Goal: Task Accomplishment & Management: Use online tool/utility

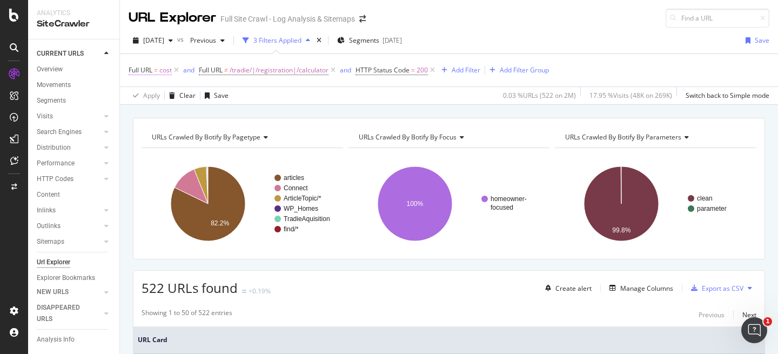
click at [148, 71] on span "Full URL" at bounding box center [141, 69] width 24 height 9
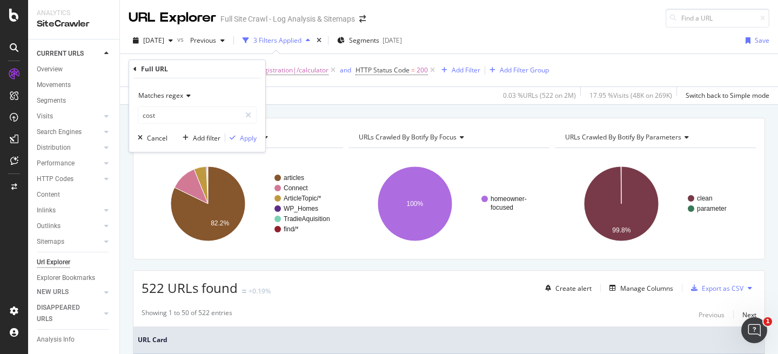
click at [172, 99] on span "Matches regex" at bounding box center [160, 95] width 45 height 9
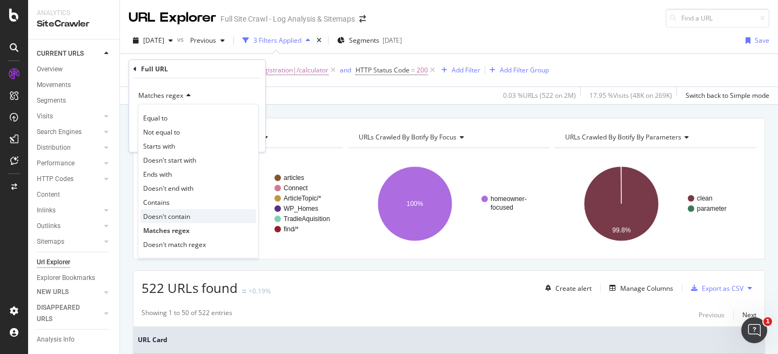
click at [183, 219] on span "Doesn't contain" at bounding box center [166, 216] width 47 height 9
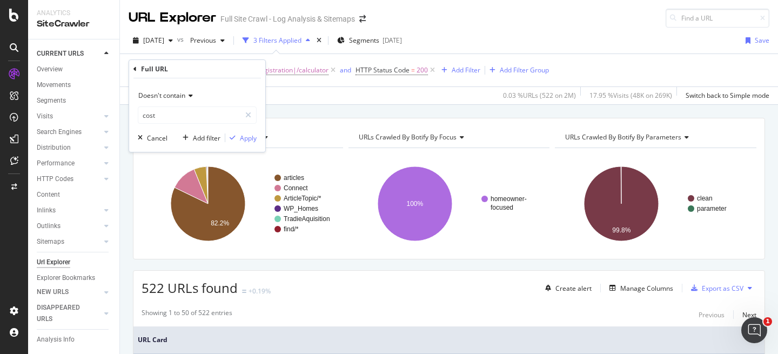
click at [250, 144] on div "Doesn't contain cost Cancel Add filter Apply" at bounding box center [197, 115] width 136 height 74
click at [248, 142] on div "Apply" at bounding box center [248, 138] width 17 height 9
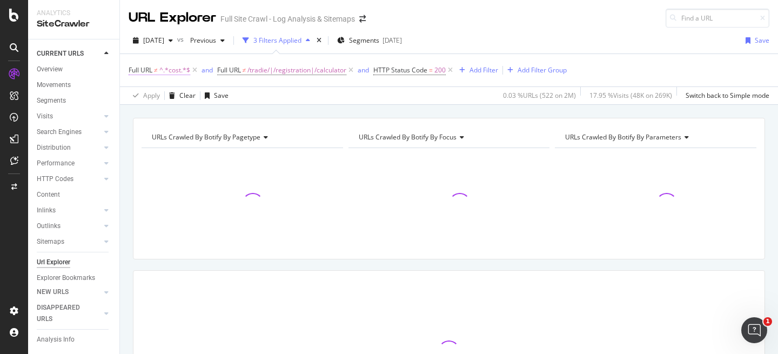
click at [181, 71] on span "^.*cost.*$" at bounding box center [174, 70] width 31 height 15
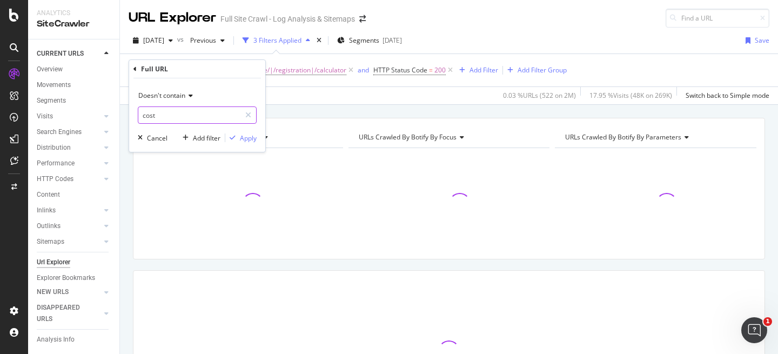
click at [181, 107] on input "cost" at bounding box center [189, 114] width 102 height 17
click at [182, 97] on span "Doesn't contain" at bounding box center [161, 95] width 47 height 9
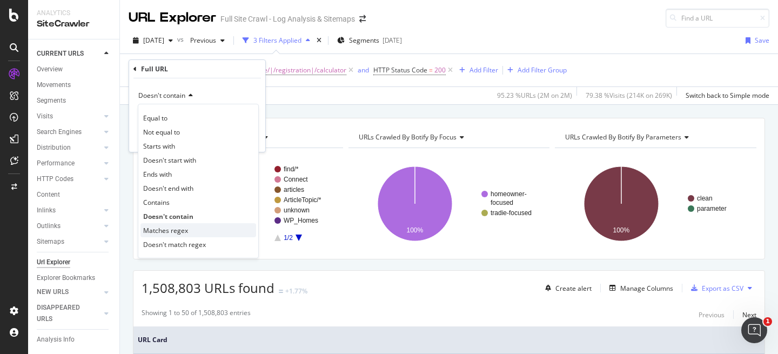
click at [188, 230] on div "Matches regex" at bounding box center [199, 230] width 116 height 14
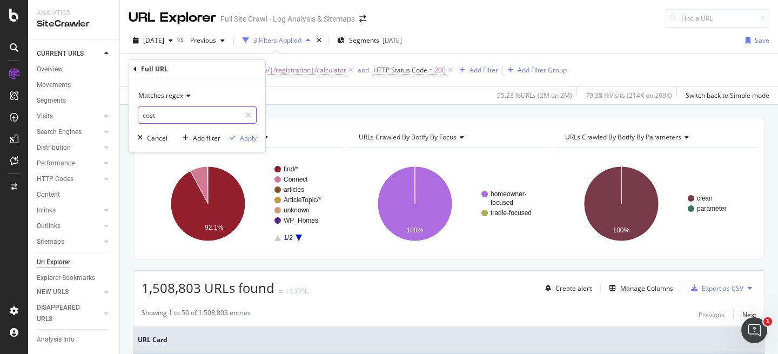
click at [184, 116] on input "cost" at bounding box center [189, 114] width 102 height 17
click at [189, 95] on icon at bounding box center [187, 95] width 8 height 6
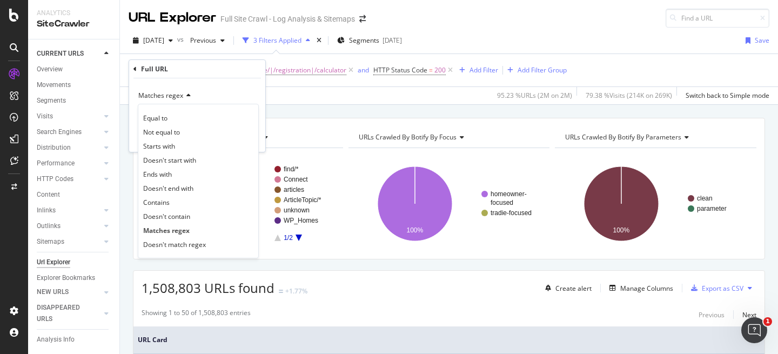
click at [183, 95] on icon at bounding box center [187, 95] width 8 height 6
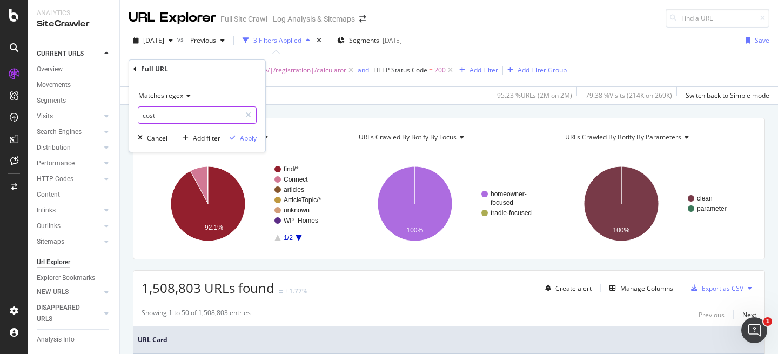
drag, startPoint x: 171, startPoint y: 112, endPoint x: 169, endPoint y: 120, distance: 7.9
click at [169, 120] on input "cost" at bounding box center [189, 114] width 102 height 17
type input "article"
click at [249, 138] on div "Apply" at bounding box center [248, 138] width 17 height 9
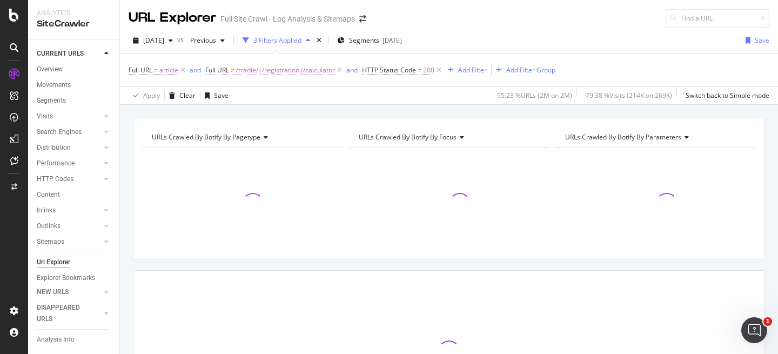
click at [318, 70] on span "/tradie/|/registration|/calculator" at bounding box center [285, 70] width 99 height 15
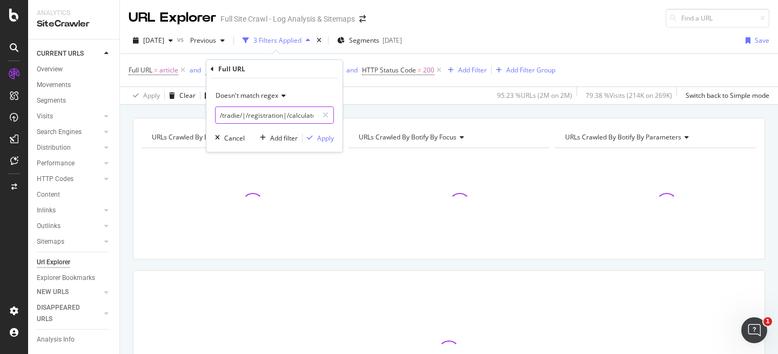
click at [308, 116] on input "/tradie/|/registration|/calculator" at bounding box center [267, 114] width 102 height 17
drag, startPoint x: 308, startPoint y: 116, endPoint x: 362, endPoint y: 117, distance: 54.6
click at [362, 117] on body "Analytics SiteCrawler CURRENT URLS Overview Movements Segments Visits Analysis …" at bounding box center [389, 177] width 778 height 354
click at [291, 113] on input "/tradie/|/registration|/calculator" at bounding box center [267, 114] width 102 height 17
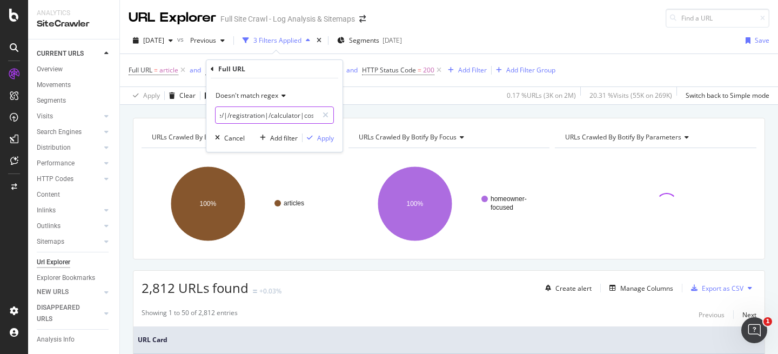
scroll to position [0, 21]
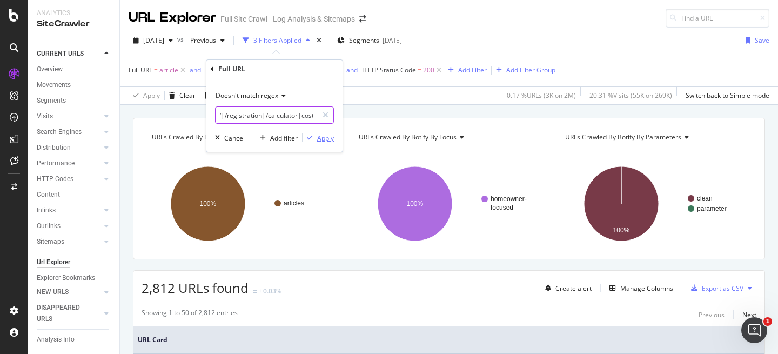
type input "/tradie/|/registration|/calculator|cost"
click at [328, 135] on div "Apply" at bounding box center [325, 138] width 17 height 9
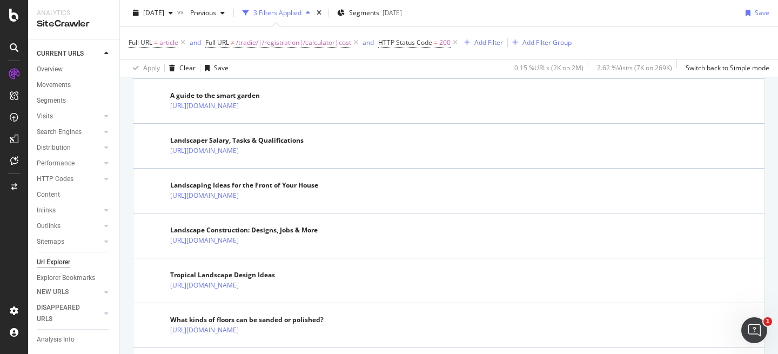
scroll to position [2306, 0]
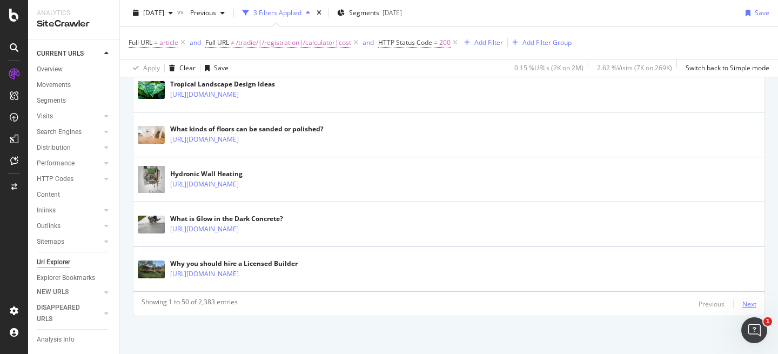
click at [744, 304] on div "Next" at bounding box center [750, 303] width 14 height 9
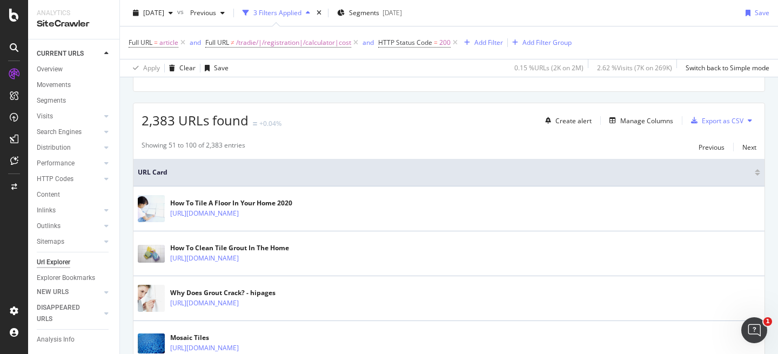
scroll to position [203, 0]
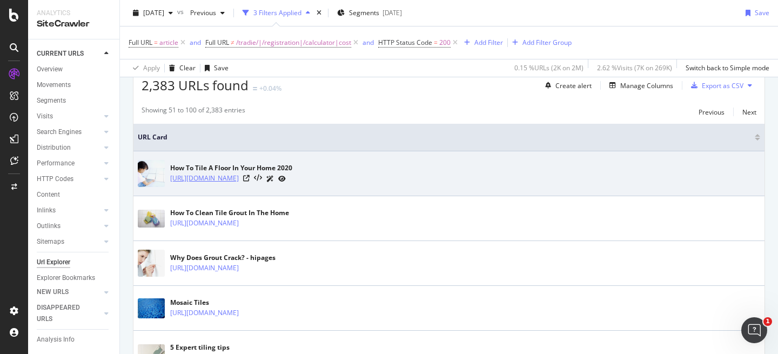
click at [239, 178] on link "[URL][DOMAIN_NAME]" at bounding box center [204, 178] width 69 height 11
click at [250, 178] on icon at bounding box center [246, 178] width 6 height 6
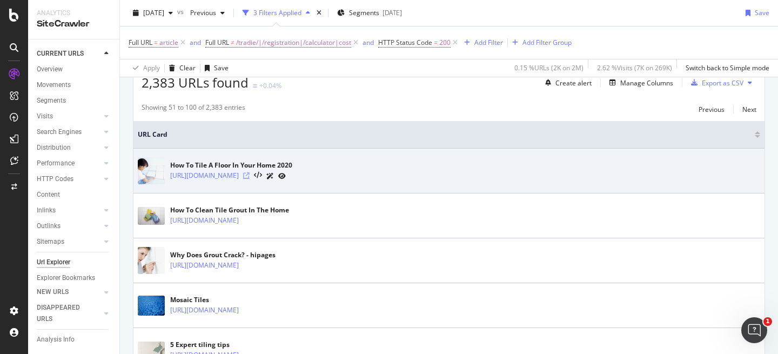
scroll to position [0, 0]
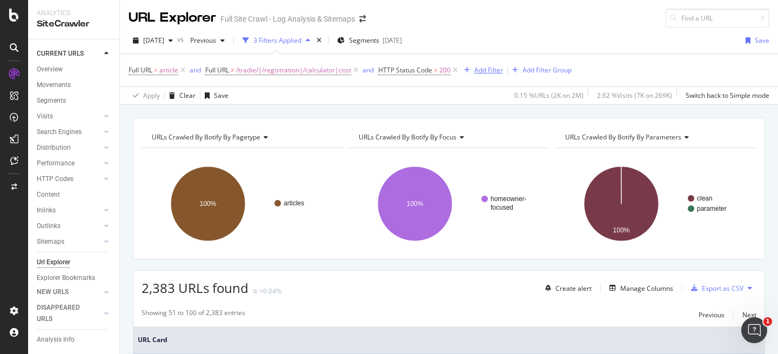
click at [494, 68] on div "Add Filter" at bounding box center [489, 69] width 29 height 9
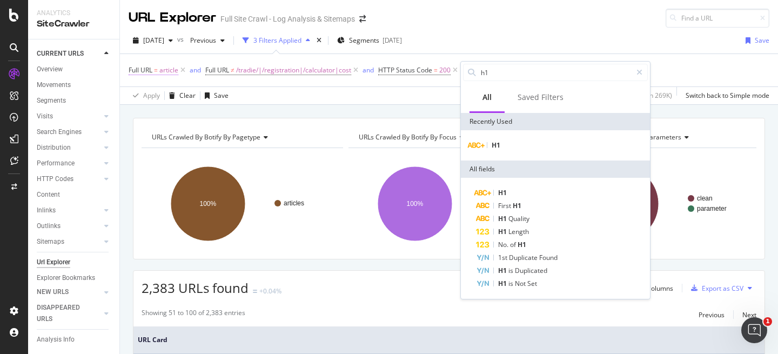
click at [155, 74] on span "=" at bounding box center [156, 69] width 4 height 9
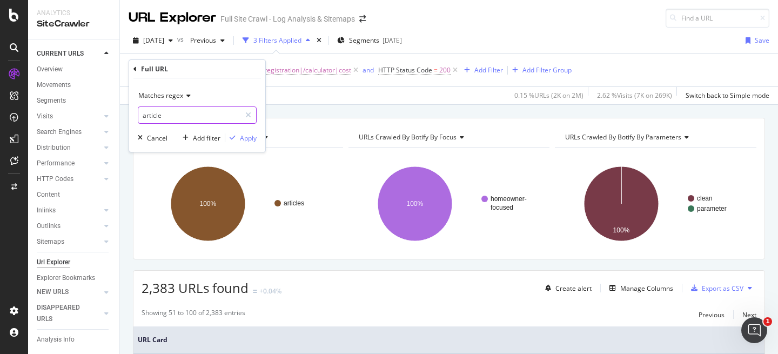
click at [196, 110] on input "article" at bounding box center [189, 114] width 102 height 17
click at [203, 114] on input "article" at bounding box center [189, 114] width 102 height 17
type input "article|202|201"
click at [249, 136] on div "Apply" at bounding box center [248, 138] width 17 height 9
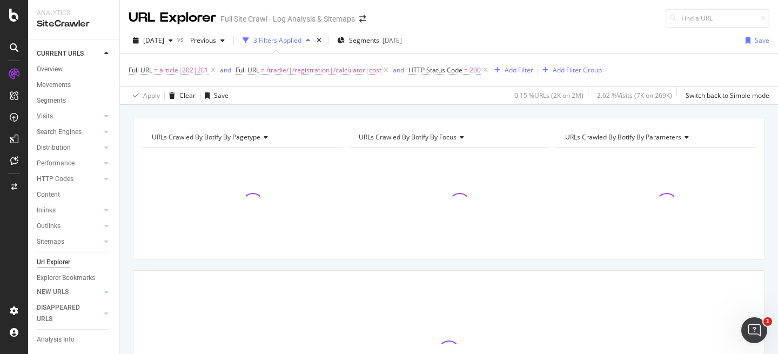
scroll to position [3, 0]
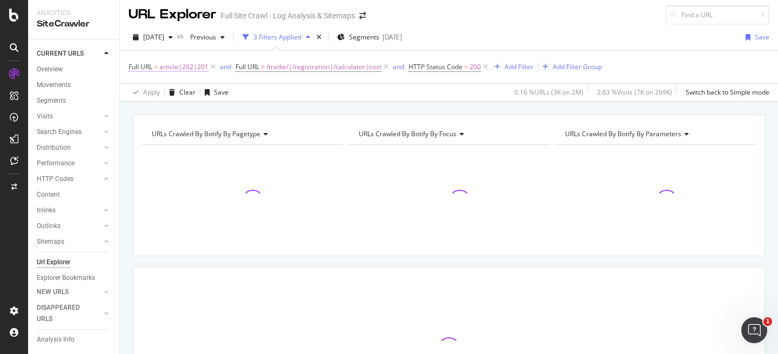
click at [191, 68] on span "article|202|201" at bounding box center [183, 66] width 49 height 15
click at [211, 111] on input "article|202|201" at bounding box center [189, 111] width 102 height 17
click at [217, 111] on input "article|202|201" at bounding box center [189, 111] width 102 height 17
click at [314, 119] on div "URLs Crawled By Botify By pagetype Chart (by Value) Table Expand Export as CSV …" at bounding box center [449, 186] width 632 height 142
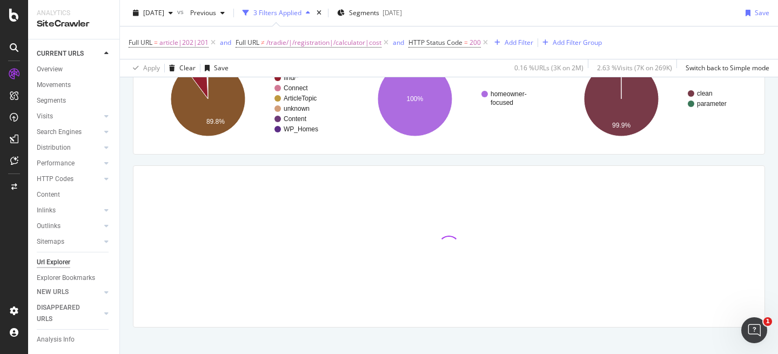
scroll to position [104, 0]
click at [189, 46] on span "article|202|201" at bounding box center [183, 42] width 49 height 15
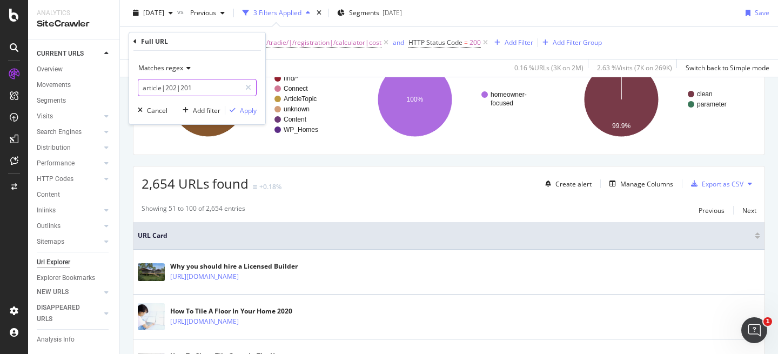
click at [210, 90] on input "article|202|201" at bounding box center [189, 87] width 102 height 17
click at [212, 91] on input "article|202|201" at bounding box center [189, 87] width 102 height 17
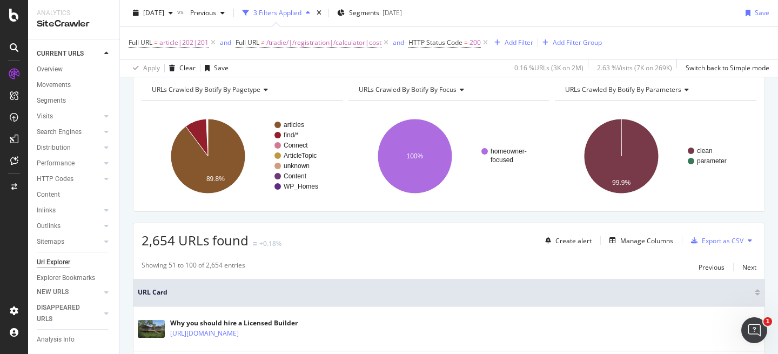
scroll to position [18, 0]
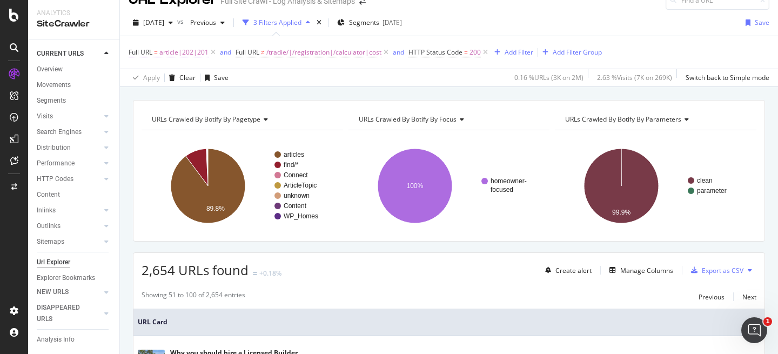
click at [183, 57] on span "article|202|201" at bounding box center [183, 52] width 49 height 15
click at [206, 96] on input "article|202|201" at bounding box center [189, 97] width 102 height 17
click at [216, 99] on input "article|202|201" at bounding box center [189, 97] width 102 height 17
type input "article"
click at [239, 121] on div "button" at bounding box center [232, 120] width 15 height 6
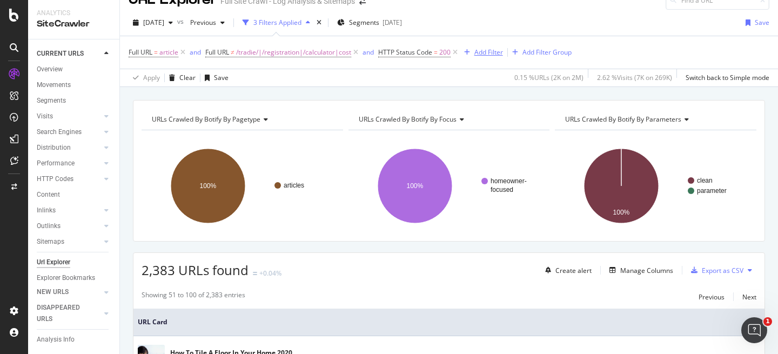
click at [487, 50] on div "Add Filter" at bounding box center [489, 52] width 29 height 9
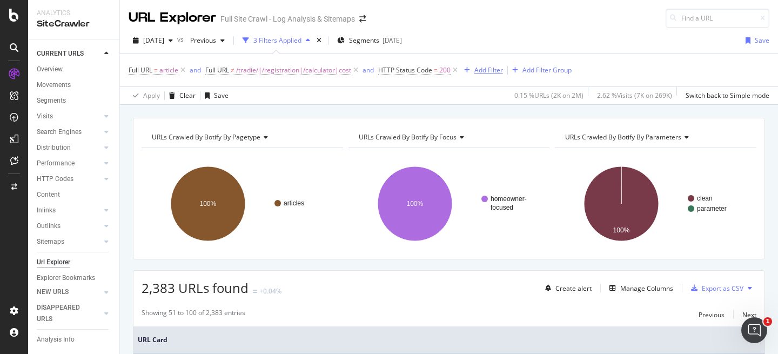
click at [490, 69] on div "Add Filter" at bounding box center [489, 69] width 29 height 9
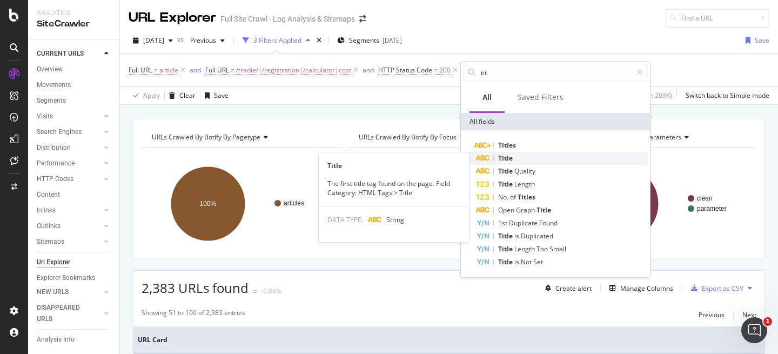
type input "tit"
click at [514, 157] on div "Title" at bounding box center [562, 158] width 172 height 13
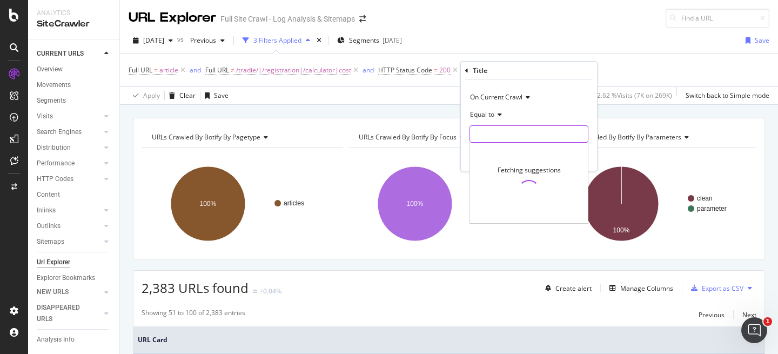
click at [501, 132] on input "text" at bounding box center [529, 133] width 118 height 17
click at [491, 122] on div "Equal to" at bounding box center [529, 114] width 119 height 17
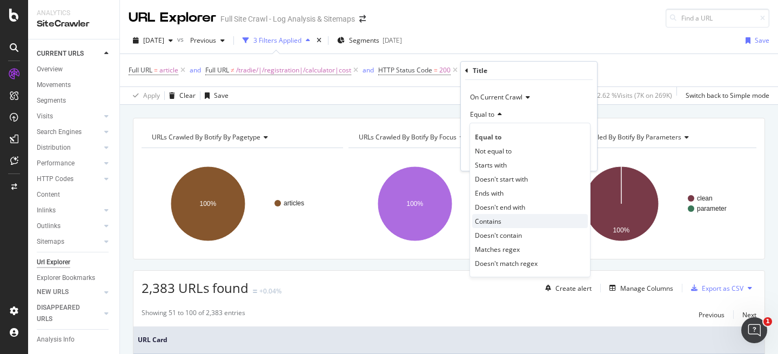
click at [503, 225] on div "Contains" at bounding box center [530, 221] width 116 height 14
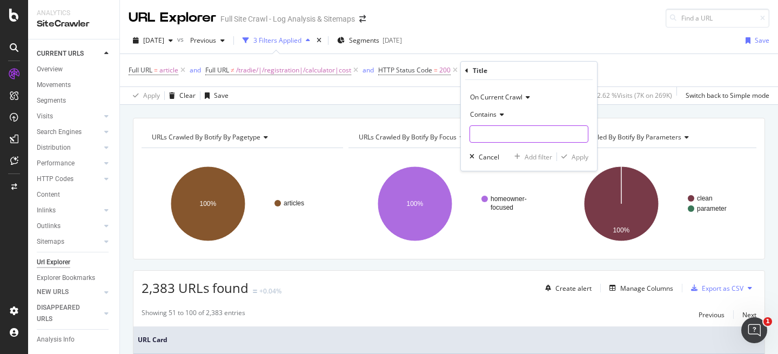
click at [511, 137] on input "text" at bounding box center [529, 133] width 118 height 17
type input "202"
click at [495, 114] on span "Contains" at bounding box center [483, 114] width 26 height 9
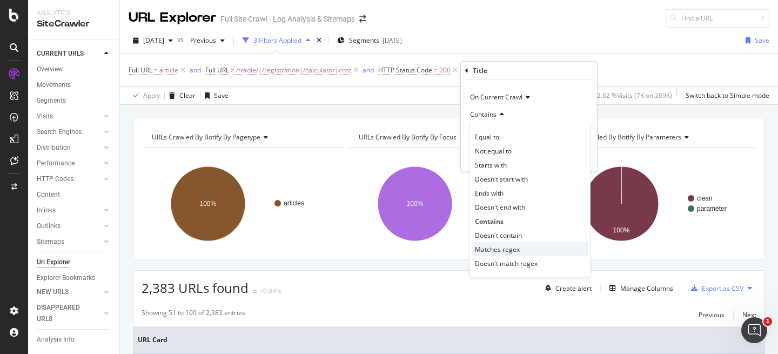
click at [524, 247] on div "Matches regex" at bounding box center [530, 249] width 116 height 14
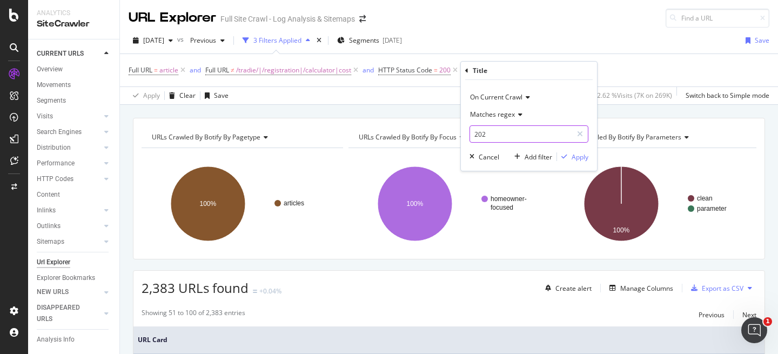
click at [510, 132] on input "202" at bounding box center [521, 133] width 102 height 17
click at [518, 136] on input "202" at bounding box center [521, 133] width 102 height 17
type input "2020|2021|2022|2023|2024|2019|2018|2017"
click at [582, 157] on div "Apply" at bounding box center [580, 156] width 17 height 9
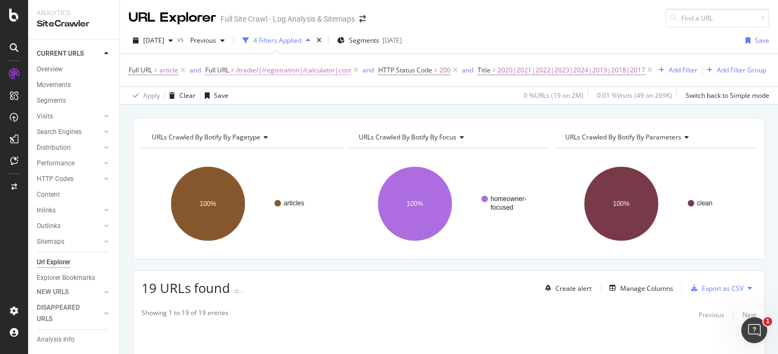
click at [299, 74] on span "/tradie/|/registration|/calculator|cost" at bounding box center [293, 70] width 115 height 15
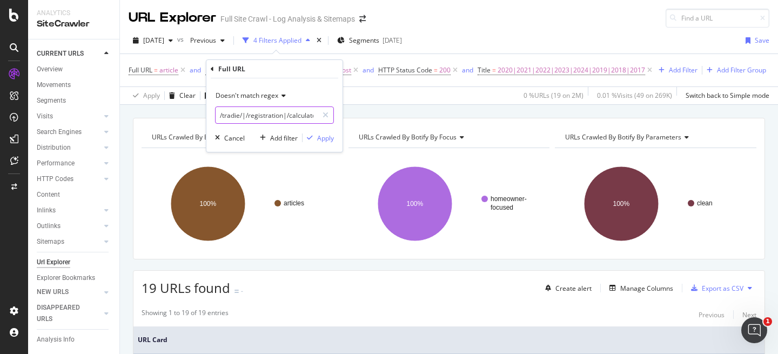
scroll to position [0, 21]
drag, startPoint x: 291, startPoint y: 115, endPoint x: 377, endPoint y: 118, distance: 86.0
click at [377, 118] on body "Analytics SiteCrawler CURRENT URLS Overview Movements Segments Visits Analysis …" at bounding box center [389, 177] width 778 height 354
click at [305, 114] on input "/tradie/|/registration|/calculator|cost" at bounding box center [267, 114] width 102 height 17
click at [314, 114] on input "/tradie/|/registration|/calculator|cost" at bounding box center [267, 114] width 102 height 17
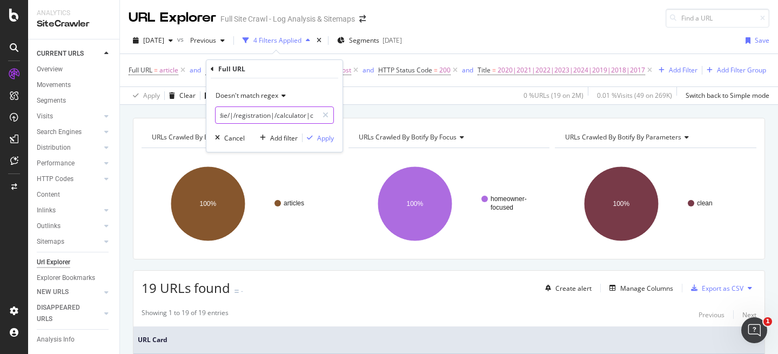
scroll to position [0, 9]
type input "/tradie/|/registration|/calculator|"
click at [328, 133] on div "Apply" at bounding box center [318, 138] width 31 height 10
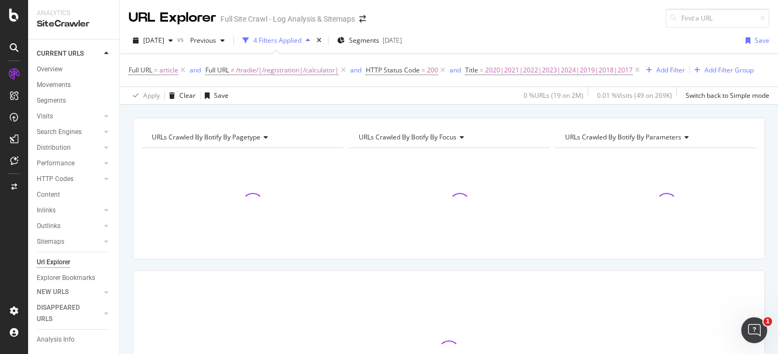
click at [326, 137] on div "URLs Crawled By Botify By pagetype" at bounding box center [242, 137] width 184 height 17
click at [347, 91] on div "Apply Clear Save 0 % URLs ( 19 on 2M ) 0.01 % Visits ( 49 on 269K ) Switch back…" at bounding box center [449, 95] width 658 height 18
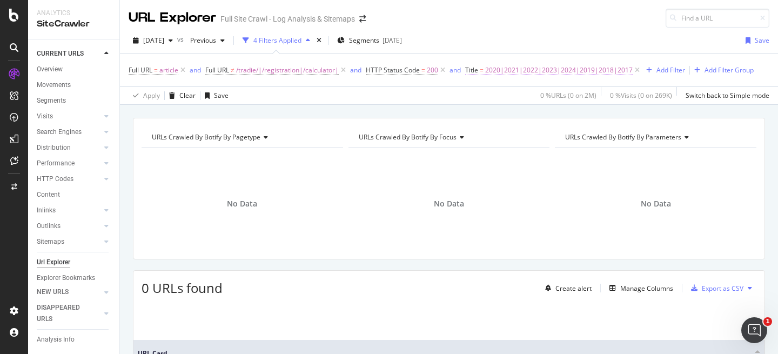
click at [545, 74] on span "2020|2021|2022|2023|2024|2019|2018|2017" at bounding box center [559, 70] width 148 height 15
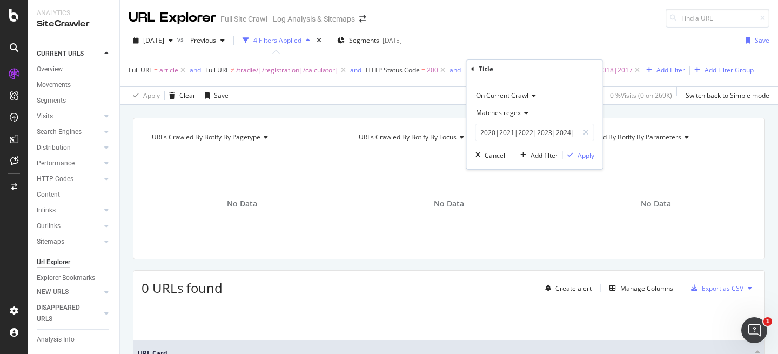
click at [408, 141] on span "URLs Crawled By Botify By focus" at bounding box center [408, 136] width 98 height 9
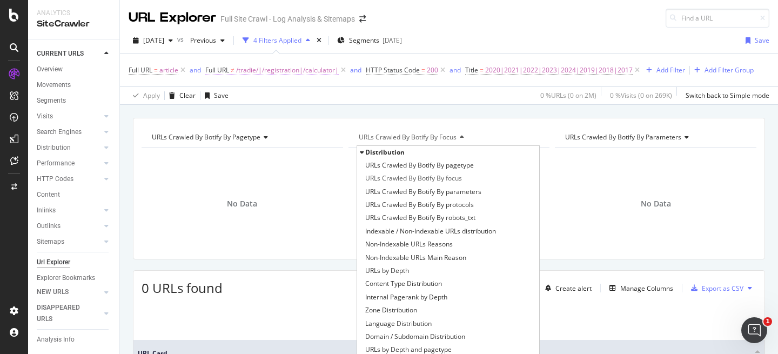
click at [291, 69] on span "/tradie/|/registration|/calculator|" at bounding box center [287, 70] width 103 height 15
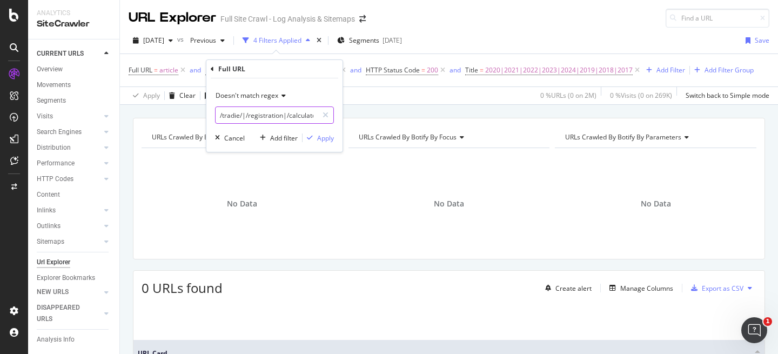
drag, startPoint x: 298, startPoint y: 115, endPoint x: 308, endPoint y: 115, distance: 9.7
click at [303, 111] on input "/tradie/|/registration|/calculator|" at bounding box center [267, 114] width 102 height 17
drag, startPoint x: 307, startPoint y: 116, endPoint x: 328, endPoint y: 117, distance: 20.5
click at [328, 117] on div "/tradie/|/registration|/calculator|" at bounding box center [274, 114] width 119 height 17
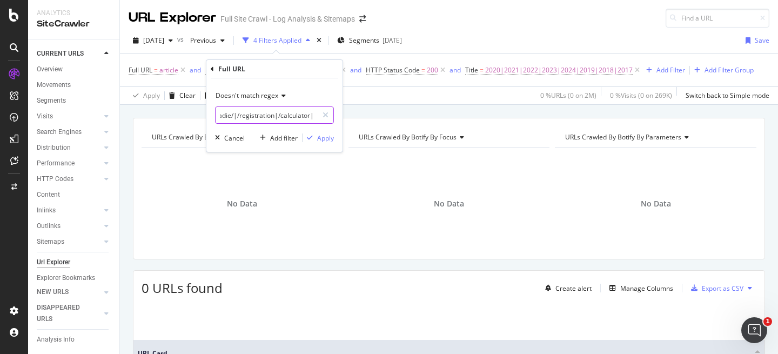
click at [309, 116] on input "/tradie/|/registration|/calculator|" at bounding box center [267, 114] width 102 height 17
type input "/tradie/|/registration|/calculator"
click at [330, 134] on div "Apply" at bounding box center [325, 138] width 17 height 9
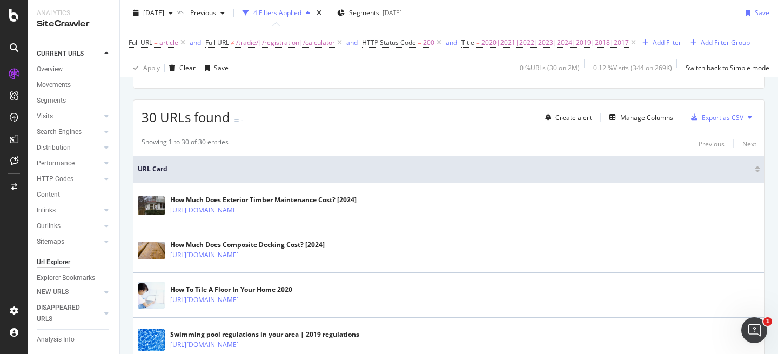
scroll to position [184, 0]
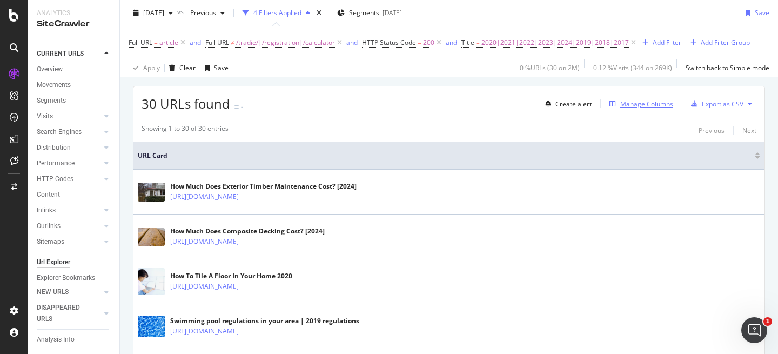
click at [654, 102] on div "Manage Columns" at bounding box center [647, 103] width 53 height 9
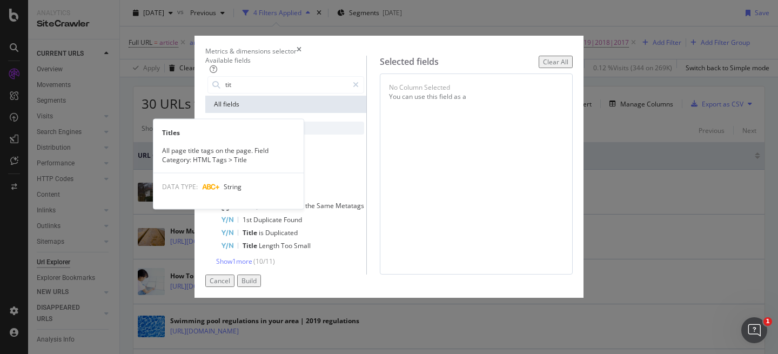
click at [266, 135] on div "Titles" at bounding box center [293, 128] width 144 height 13
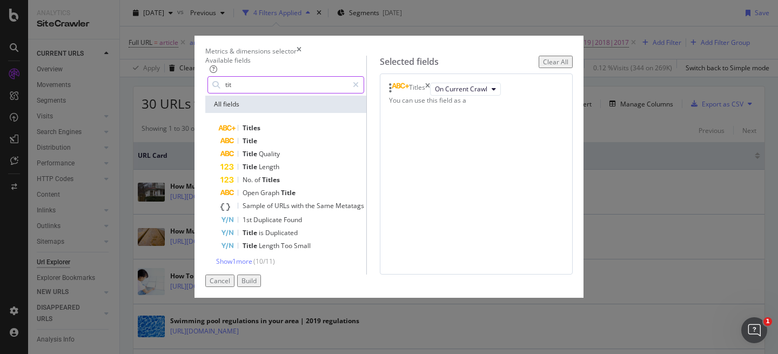
click at [224, 93] on input "tit" at bounding box center [286, 85] width 124 height 16
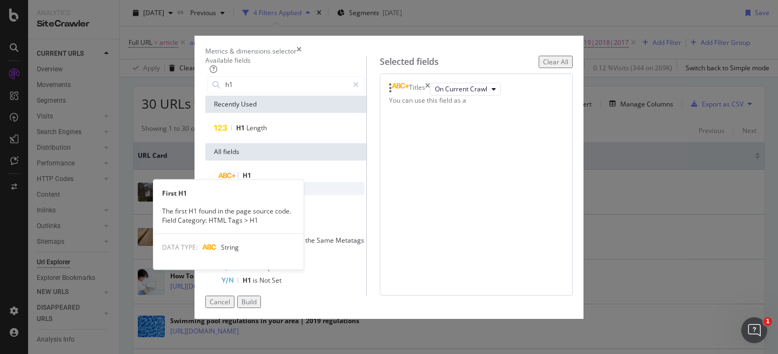
click at [243, 195] on div "First H1" at bounding box center [293, 188] width 144 height 13
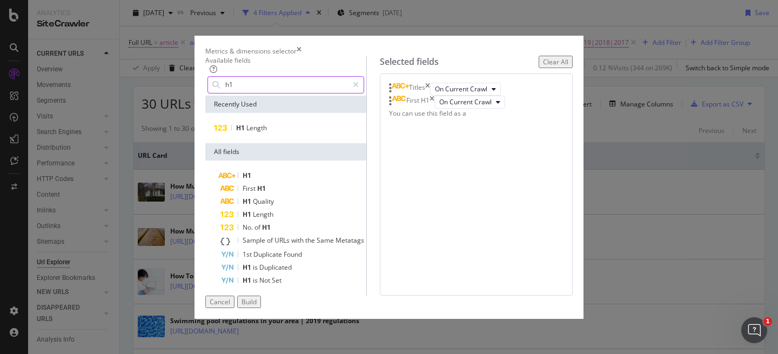
click at [254, 93] on input "h1" at bounding box center [286, 85] width 124 height 16
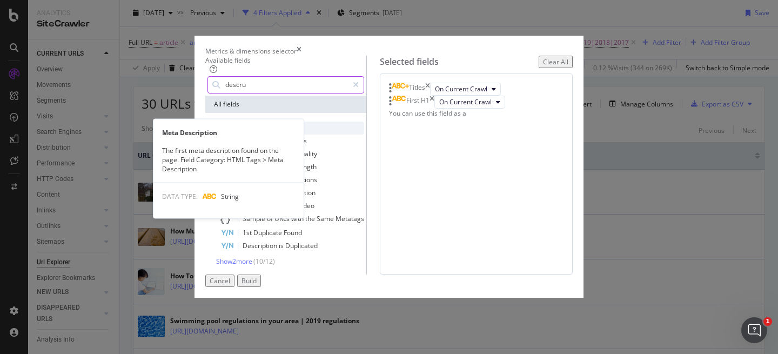
type input "descru"
click at [262, 135] on div "Meta Description" at bounding box center [293, 128] width 144 height 13
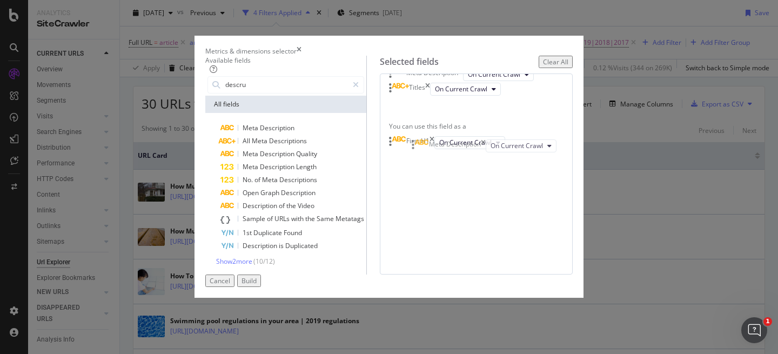
drag, startPoint x: 515, startPoint y: 189, endPoint x: 515, endPoint y: 145, distance: 43.8
click at [515, 145] on body "Analytics SiteCrawler CURRENT URLS Overview Movements Segments Visits Analysis …" at bounding box center [389, 177] width 778 height 354
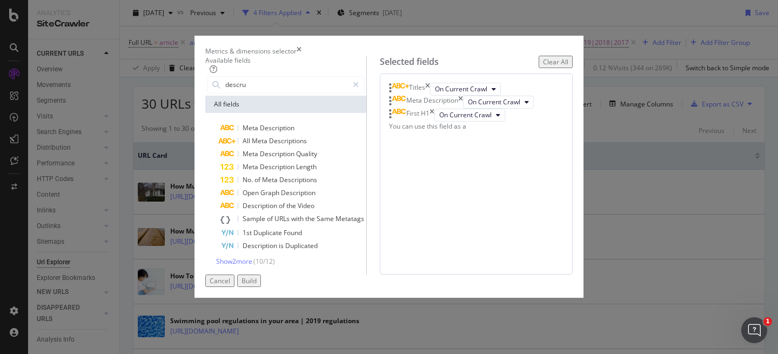
click at [257, 285] on div "Build" at bounding box center [249, 280] width 15 height 9
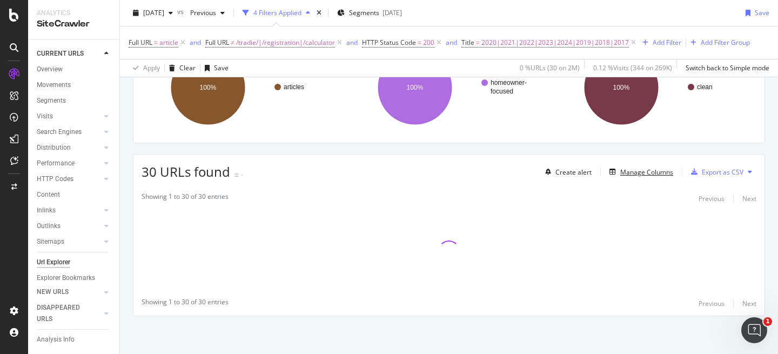
scroll to position [116, 0]
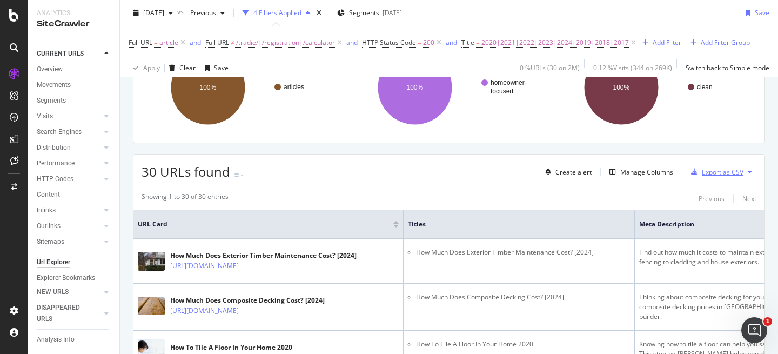
click at [717, 179] on div "Export as CSV" at bounding box center [715, 172] width 57 height 16
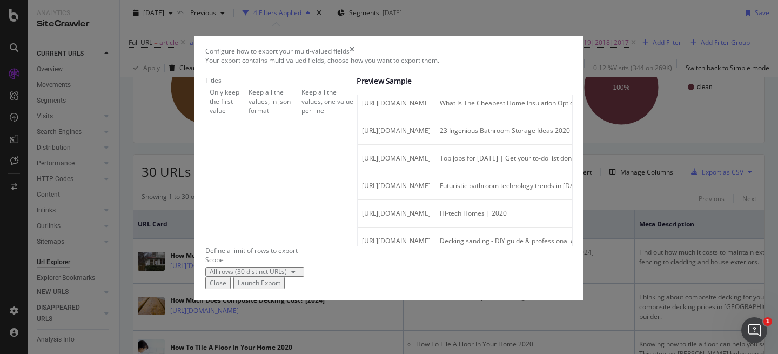
scroll to position [266, 0]
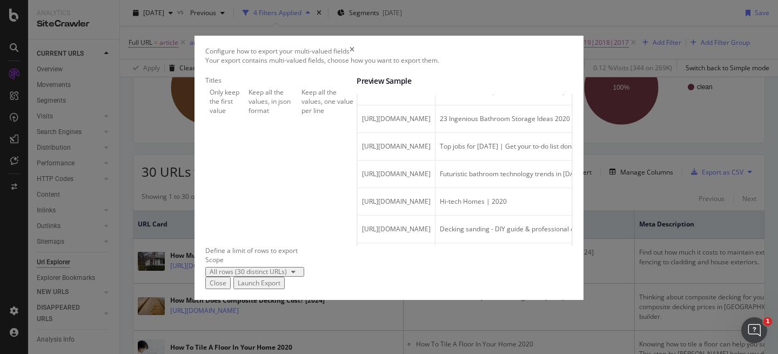
click at [281, 288] on div "Launch Export" at bounding box center [259, 282] width 43 height 9
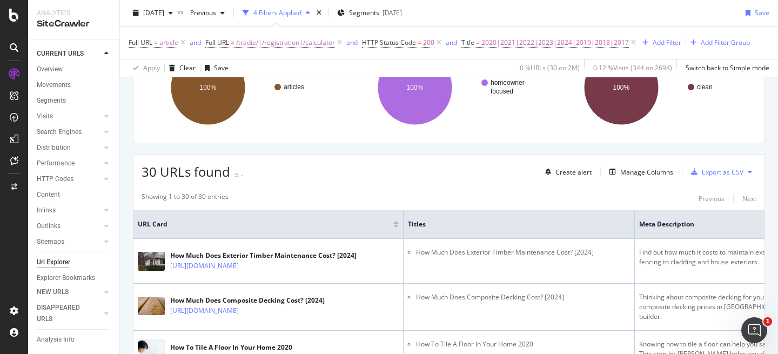
scroll to position [0, 0]
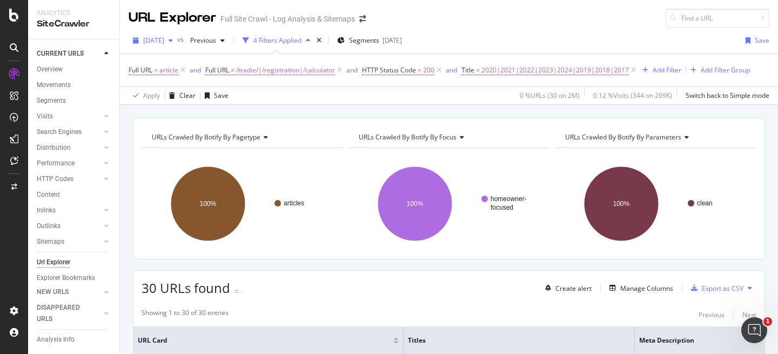
click at [164, 36] on span "[DATE]" at bounding box center [153, 40] width 21 height 9
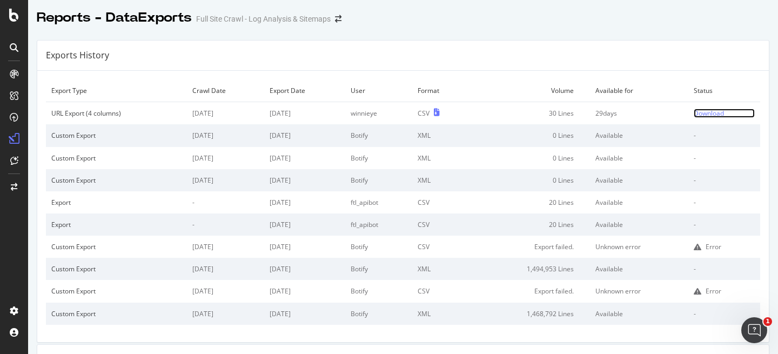
click at [704, 111] on div "Download" at bounding box center [709, 113] width 30 height 9
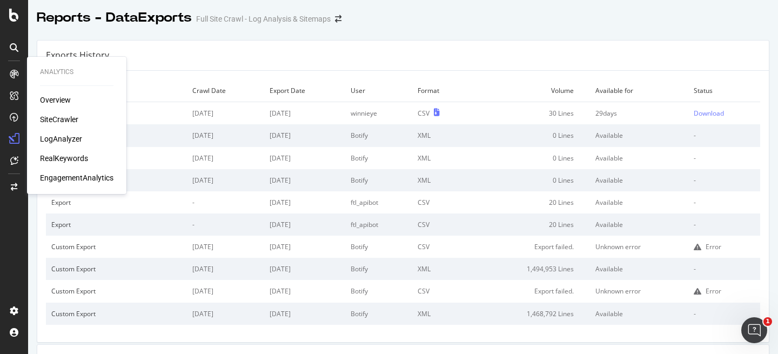
click at [78, 122] on div "SiteCrawler" at bounding box center [77, 119] width 74 height 11
click at [61, 118] on div "SiteCrawler" at bounding box center [59, 119] width 38 height 11
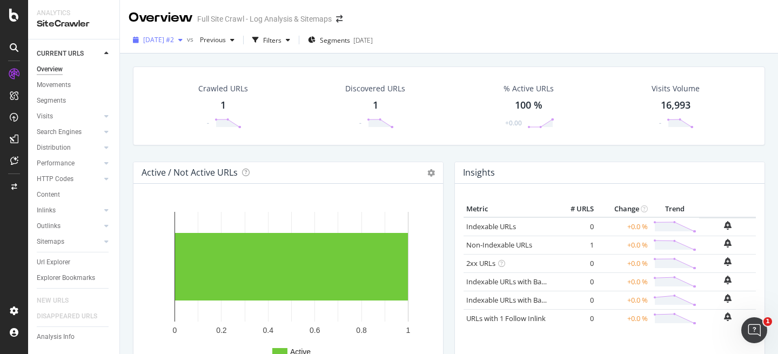
click at [174, 38] on span "[DATE] #2" at bounding box center [158, 39] width 31 height 9
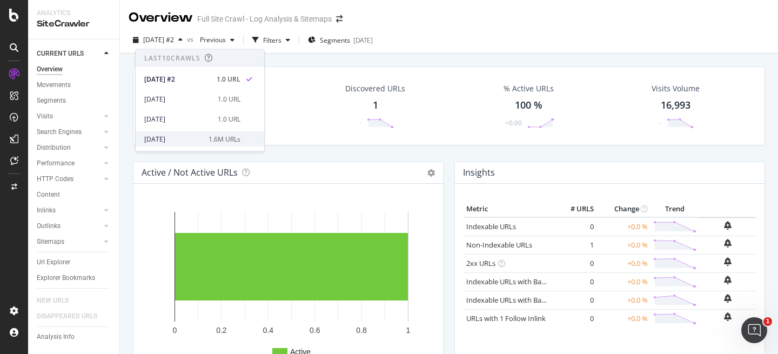
click at [226, 131] on div "2025 Sep. 9th 1.6M URLs" at bounding box center [200, 139] width 129 height 16
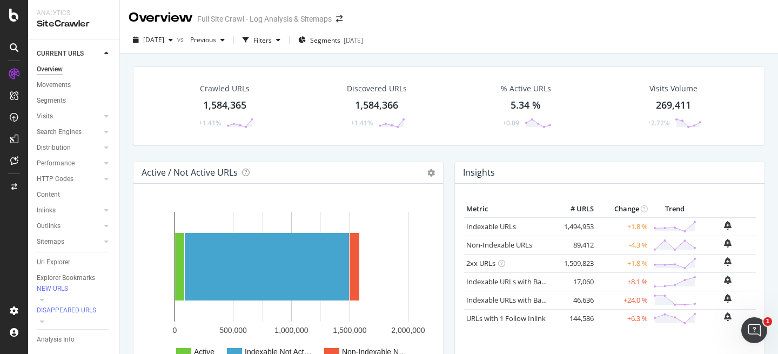
click at [226, 102] on div "1,584,365" at bounding box center [224, 105] width 43 height 14
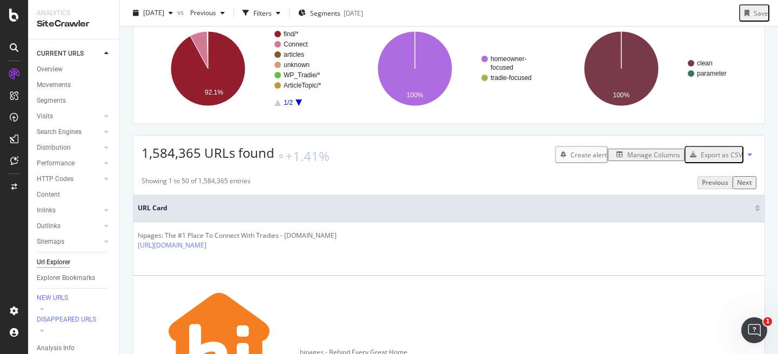
scroll to position [71, 0]
click at [645, 159] on div "Manage Columns" at bounding box center [654, 154] width 53 height 9
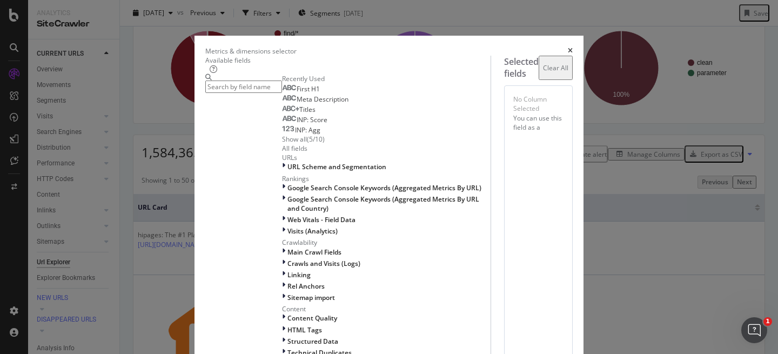
click at [282, 93] on input "modal" at bounding box center [243, 87] width 77 height 12
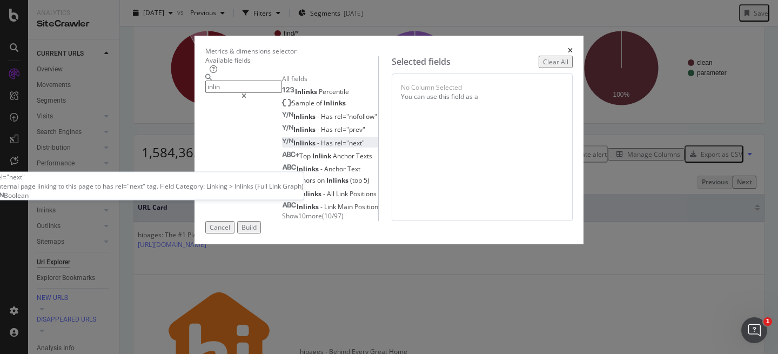
scroll to position [2, 0]
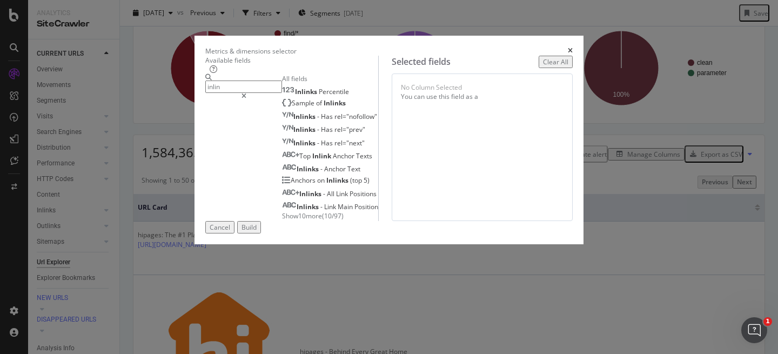
type input "inlin"
click at [282, 221] on span "Show 10 more" at bounding box center [302, 215] width 40 height 9
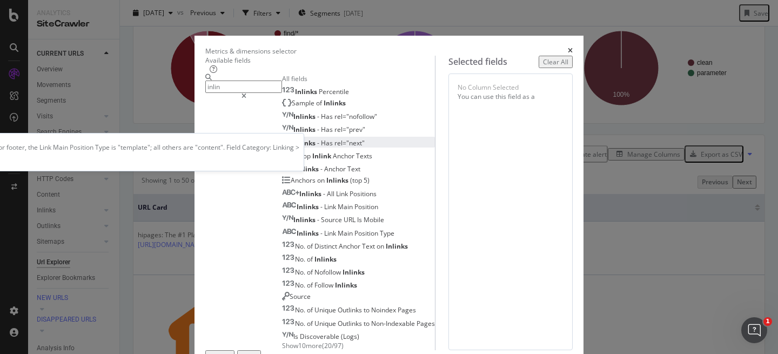
scroll to position [130, 0]
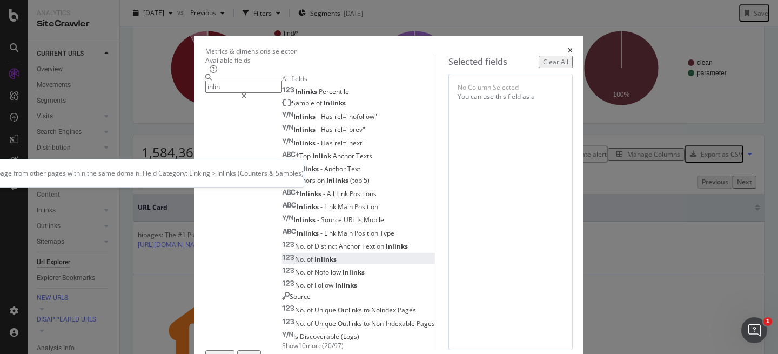
click at [284, 255] on div "No. of Inlinks" at bounding box center [309, 259] width 55 height 9
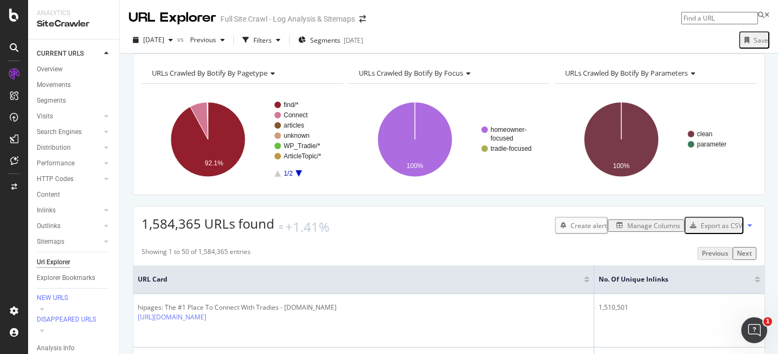
scroll to position [2, 0]
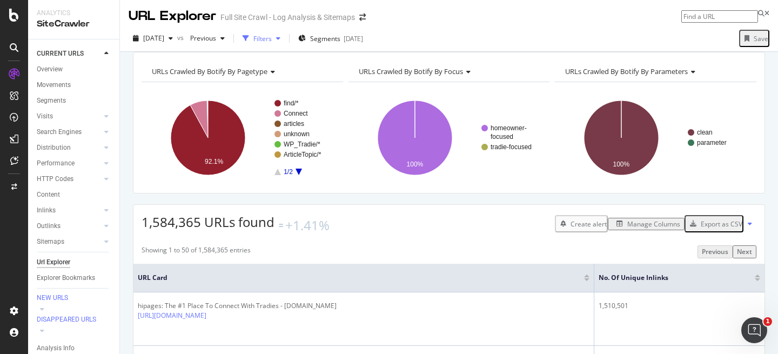
click at [254, 41] on div "button" at bounding box center [245, 38] width 15 height 15
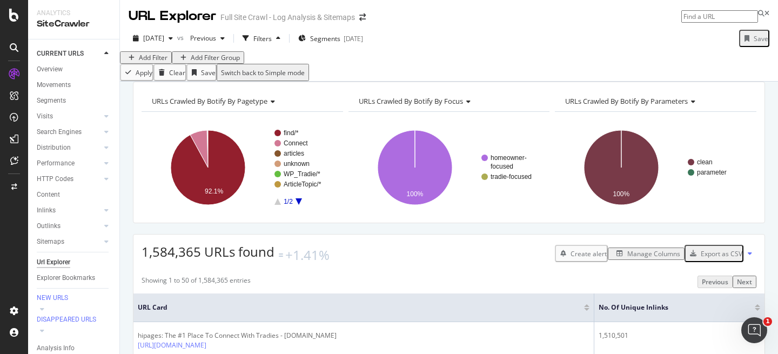
click at [154, 62] on div "Add Filter" at bounding box center [153, 57] width 29 height 9
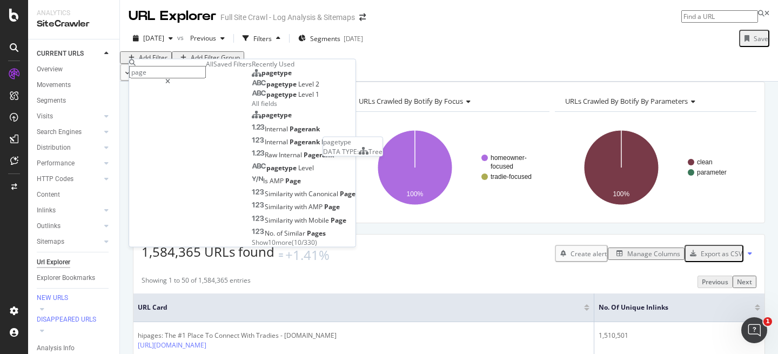
type input "page"
click at [252, 77] on div "pagetype" at bounding box center [272, 73] width 40 height 9
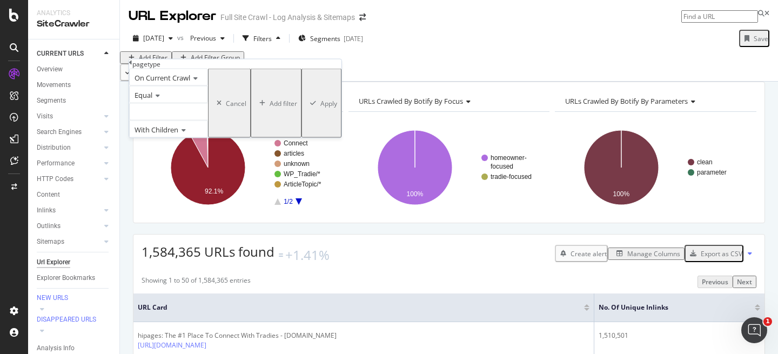
click at [161, 69] on div "pagetype" at bounding box center [146, 63] width 28 height 9
click at [132, 66] on icon at bounding box center [130, 62] width 3 height 6
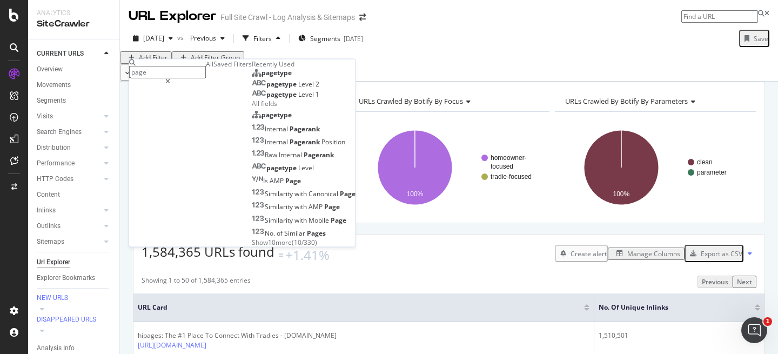
click at [298, 89] on span "Level" at bounding box center [306, 83] width 17 height 9
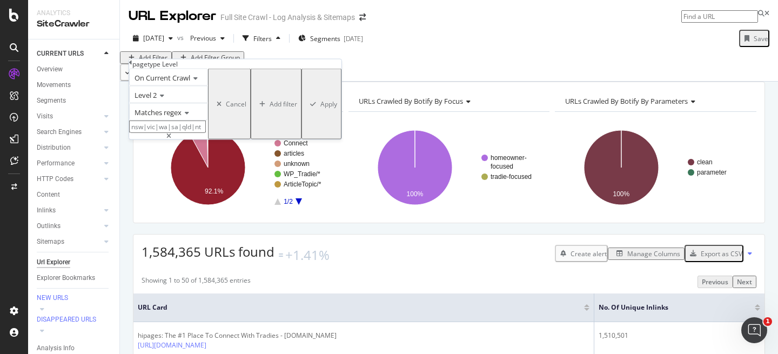
click at [206, 133] on input "nsw|vic|wa|sa|qld|nt" at bounding box center [167, 127] width 77 height 12
click at [176, 117] on span "Matches regex" at bounding box center [158, 113] width 47 height 10
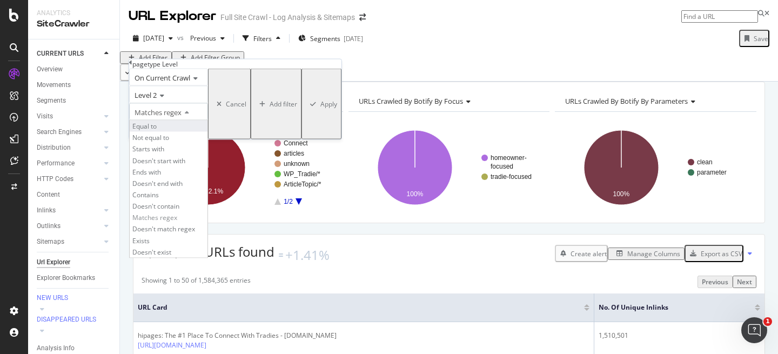
click at [188, 132] on div "Equal to" at bounding box center [169, 126] width 78 height 11
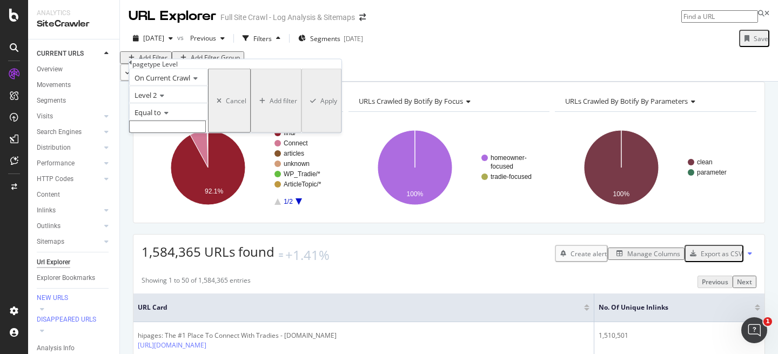
click at [200, 133] on input "text" at bounding box center [167, 127] width 77 height 12
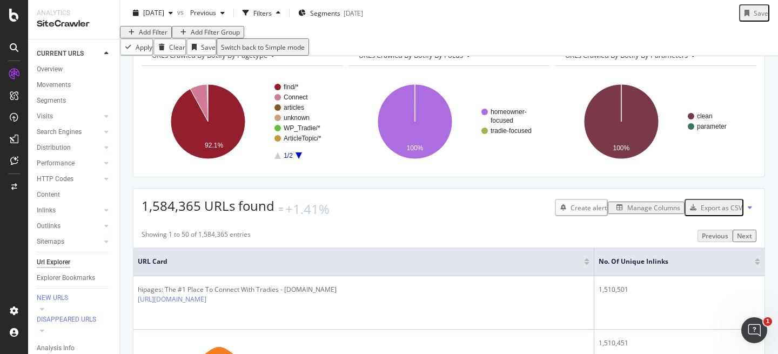
scroll to position [50, 0]
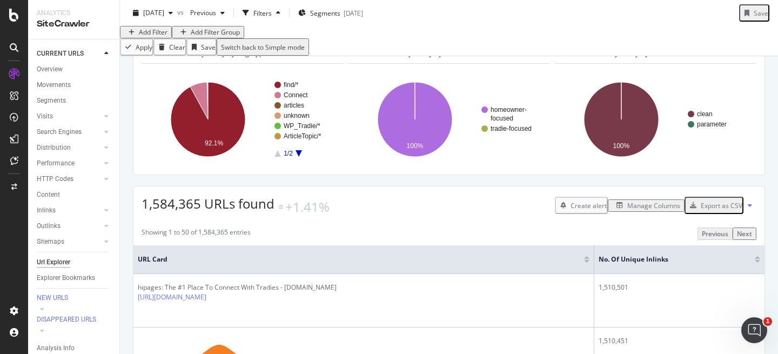
click at [163, 37] on div "Add Filter" at bounding box center [153, 32] width 29 height 9
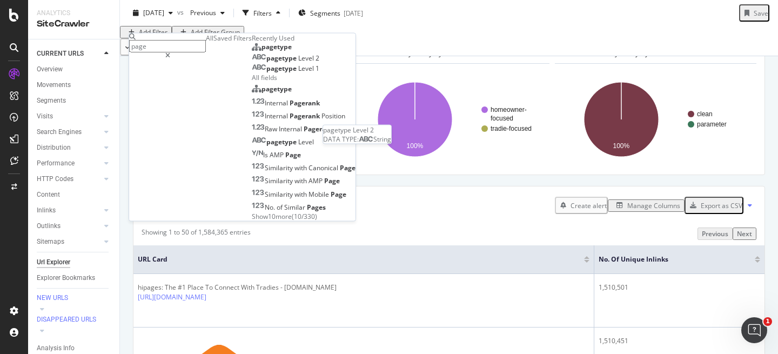
click at [298, 63] on span "Level" at bounding box center [306, 58] width 17 height 9
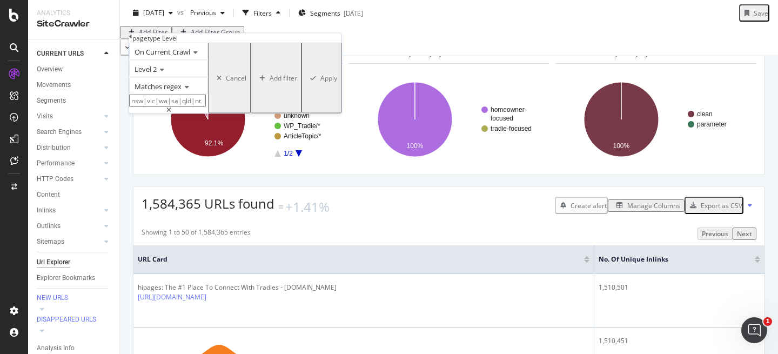
click at [183, 95] on div "Matches regex" at bounding box center [168, 85] width 79 height 17
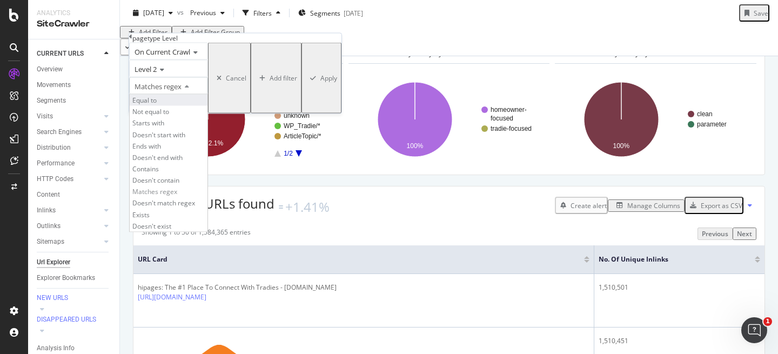
click at [188, 106] on div "Equal to" at bounding box center [169, 100] width 78 height 11
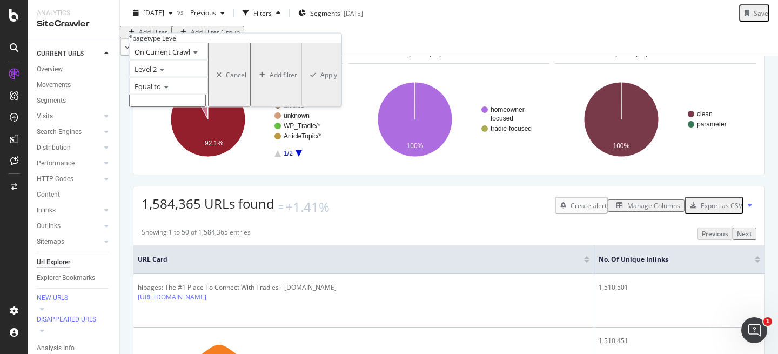
click at [201, 107] on input "text" at bounding box center [167, 101] width 77 height 12
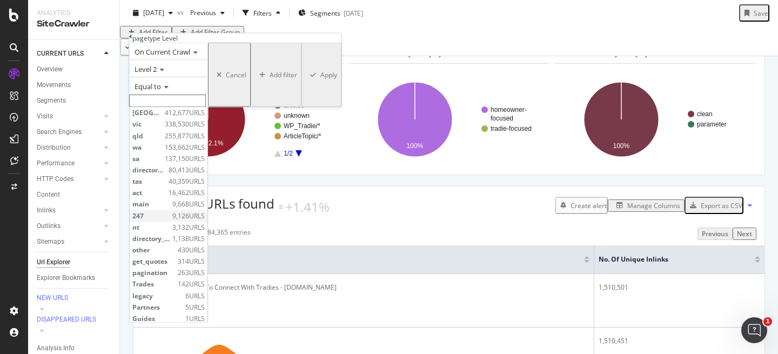
scroll to position [1, 0]
click at [132, 40] on icon at bounding box center [130, 37] width 3 height 6
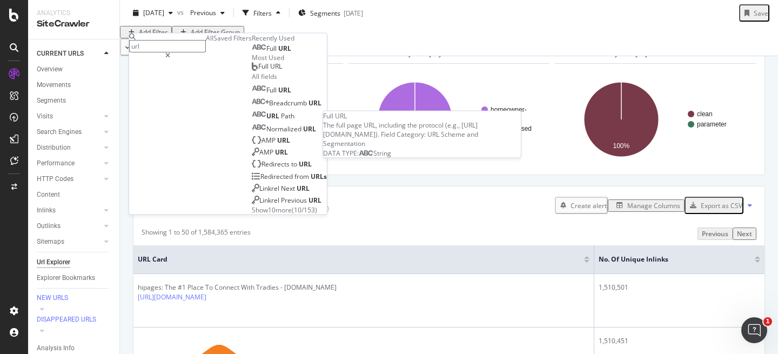
type input "url"
click at [278, 53] on span "URL" at bounding box center [284, 48] width 13 height 9
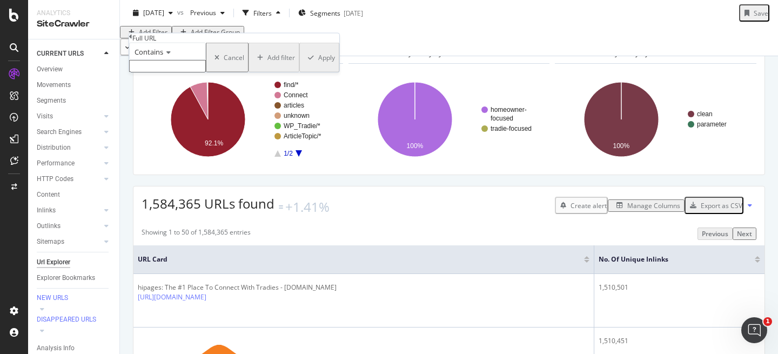
click at [161, 57] on span "Contains" at bounding box center [149, 52] width 29 height 10
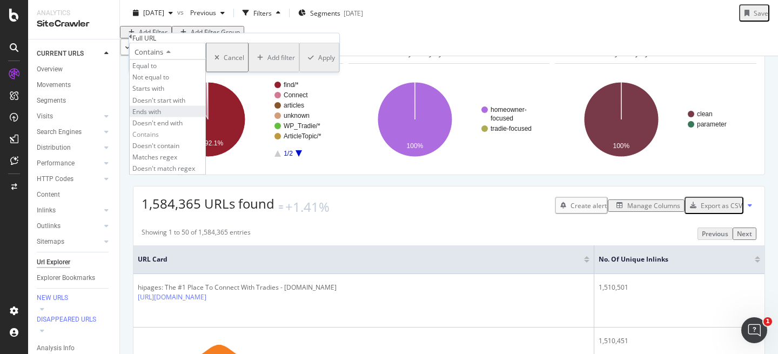
click at [181, 117] on div "Ends with" at bounding box center [168, 110] width 76 height 11
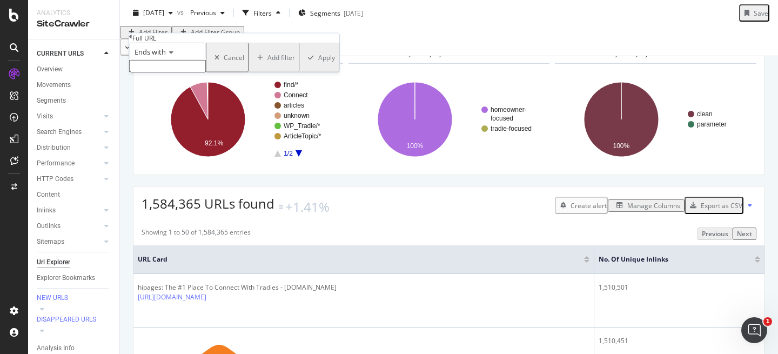
click at [166, 72] on input "text" at bounding box center [167, 66] width 77 height 12
type input "nsw"
click at [318, 65] on div "Apply" at bounding box center [326, 60] width 17 height 9
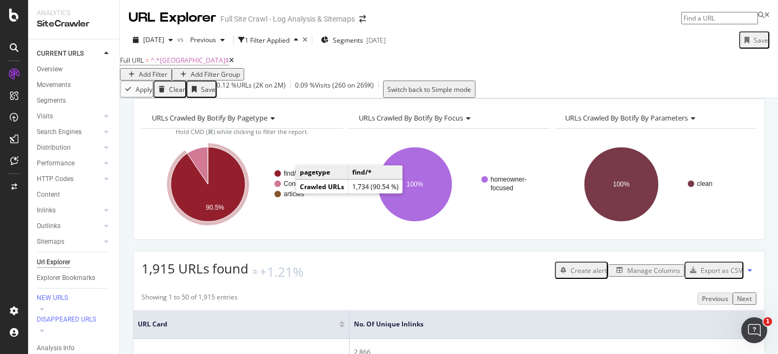
click at [286, 178] on text "find/*" at bounding box center [291, 174] width 15 height 8
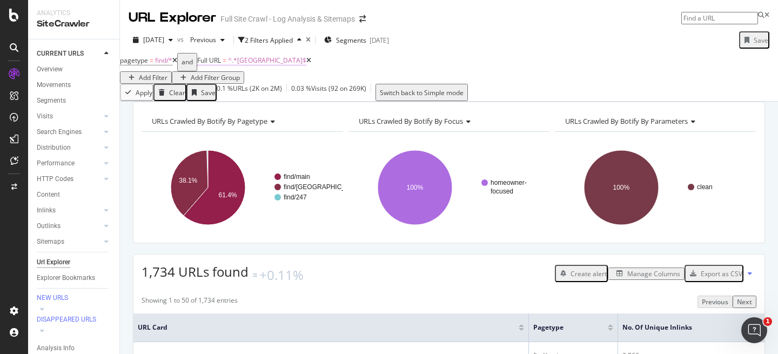
click at [242, 65] on span "^.*nsw$" at bounding box center [267, 60] width 78 height 9
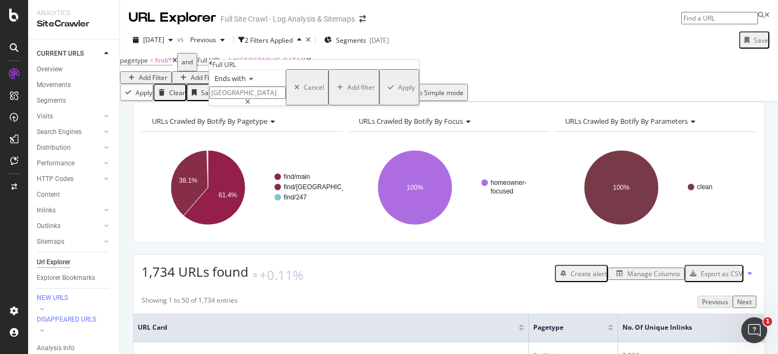
click at [248, 99] on input "nsw" at bounding box center [247, 92] width 77 height 12
type input "/act"
click at [398, 92] on div "Apply" at bounding box center [406, 87] width 17 height 9
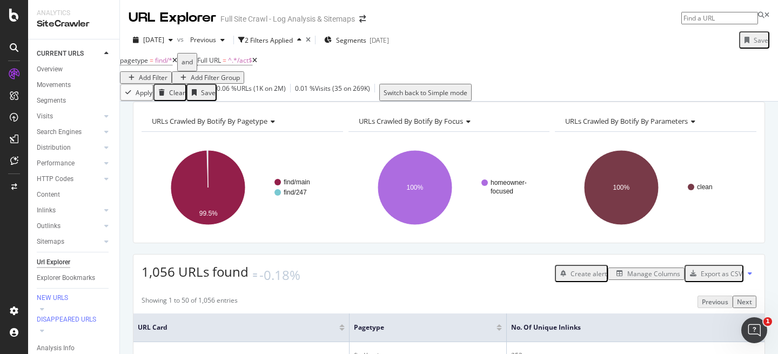
click at [710, 278] on div "Export as CSV" at bounding box center [722, 273] width 42 height 9
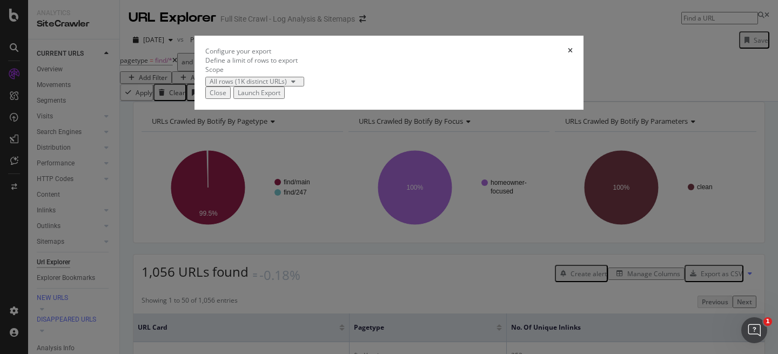
click at [281, 97] on div "Launch Export" at bounding box center [259, 92] width 43 height 9
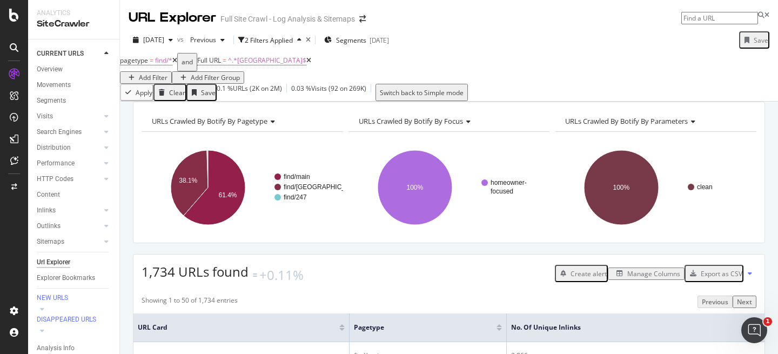
click at [745, 282] on button at bounding box center [750, 273] width 13 height 17
click at [744, 282] on button at bounding box center [750, 273] width 13 height 17
click at [739, 243] on div "URLs Crawled By Botify By pagetype Chart (by Value) Table Expand Export as CSV …" at bounding box center [449, 173] width 632 height 142
click at [734, 278] on div "Export as CSV" at bounding box center [722, 273] width 42 height 9
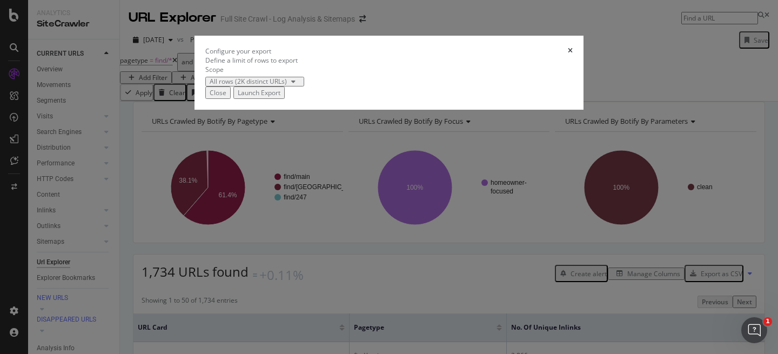
click at [281, 97] on div "Launch Export" at bounding box center [259, 92] width 43 height 9
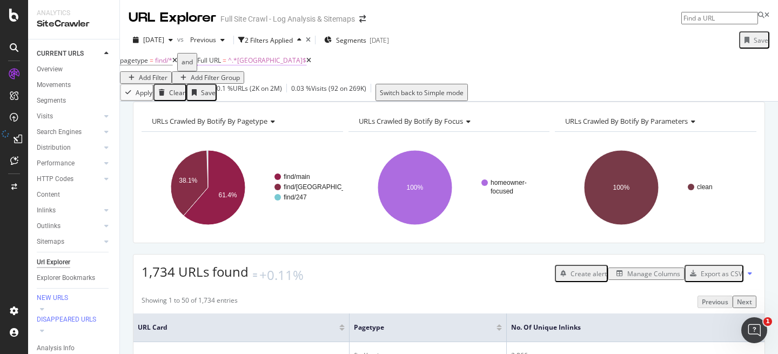
click at [226, 65] on span "=" at bounding box center [225, 60] width 4 height 9
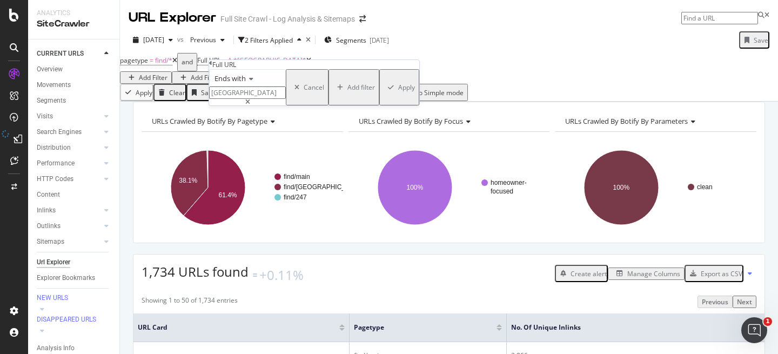
drag, startPoint x: 248, startPoint y: 112, endPoint x: 292, endPoint y: 119, distance: 44.8
click at [286, 99] on input "nsw" at bounding box center [247, 92] width 77 height 12
type input "/nt"
click at [398, 92] on div "Apply" at bounding box center [406, 87] width 17 height 9
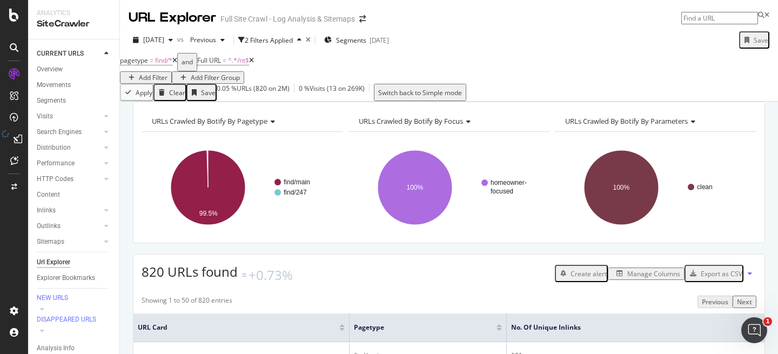
click at [716, 278] on div "Export as CSV" at bounding box center [722, 273] width 42 height 9
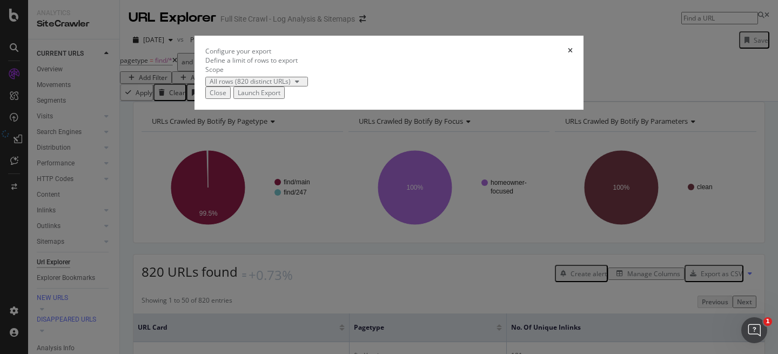
click at [281, 97] on div "Launch Export" at bounding box center [259, 92] width 43 height 9
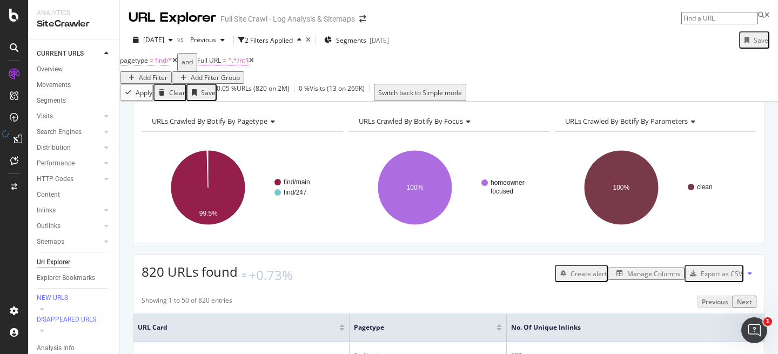
click at [249, 65] on span "^.*/nt$" at bounding box center [238, 60] width 21 height 9
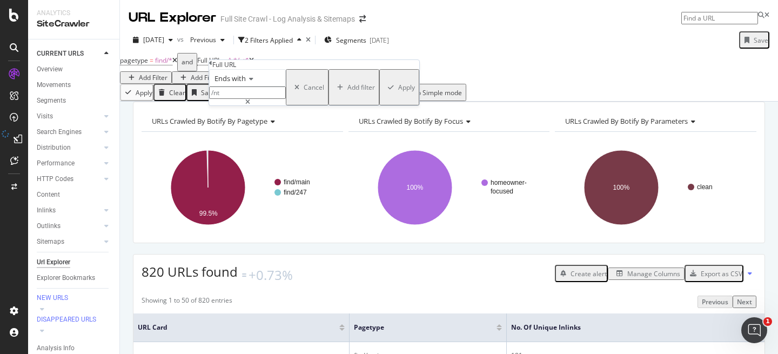
click at [263, 99] on input "/nt" at bounding box center [247, 92] width 77 height 12
type input "/qld"
click at [398, 92] on div "Apply" at bounding box center [406, 87] width 17 height 9
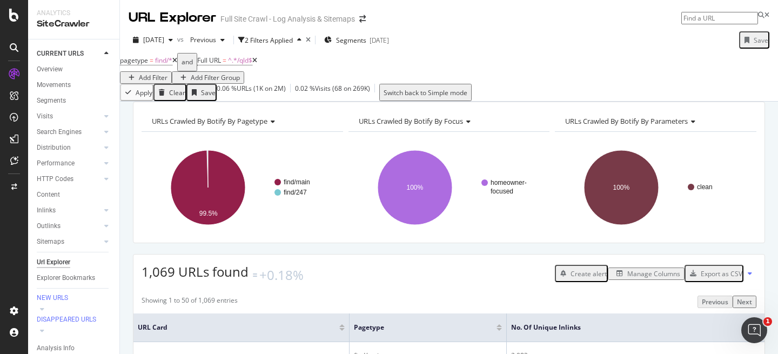
click at [708, 278] on div "Export as CSV" at bounding box center [722, 273] width 42 height 9
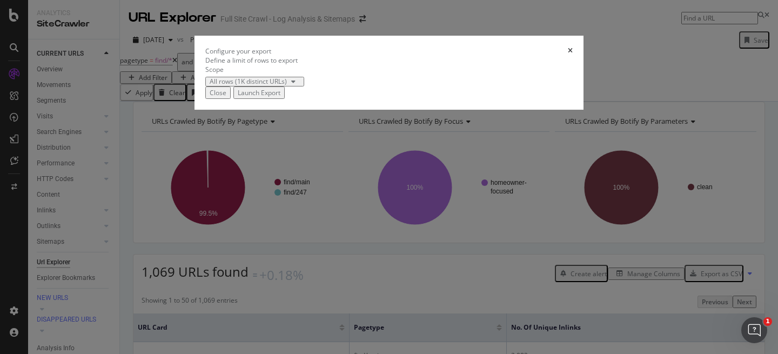
click at [281, 97] on div "Launch Export" at bounding box center [259, 92] width 43 height 9
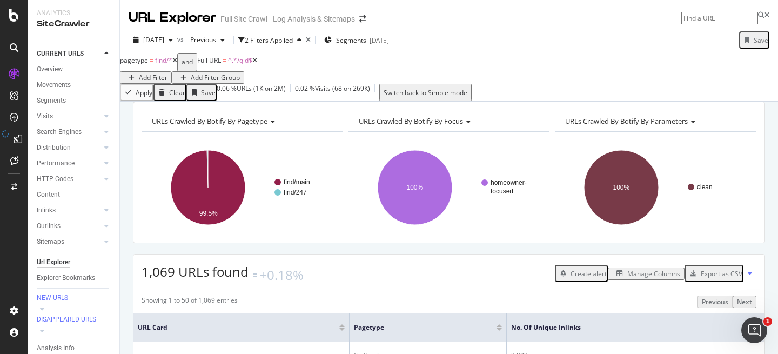
click at [244, 65] on span "^.*/qld$" at bounding box center [240, 60] width 24 height 9
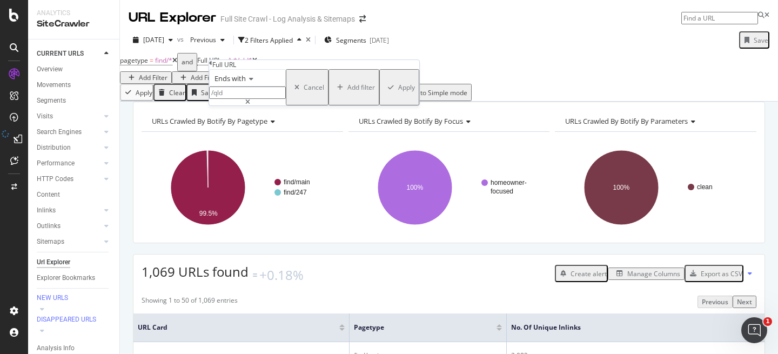
click at [243, 99] on input "/qld" at bounding box center [247, 92] width 77 height 12
type input "/sa"
click at [384, 104] on div "Apply" at bounding box center [399, 87] width 31 height 33
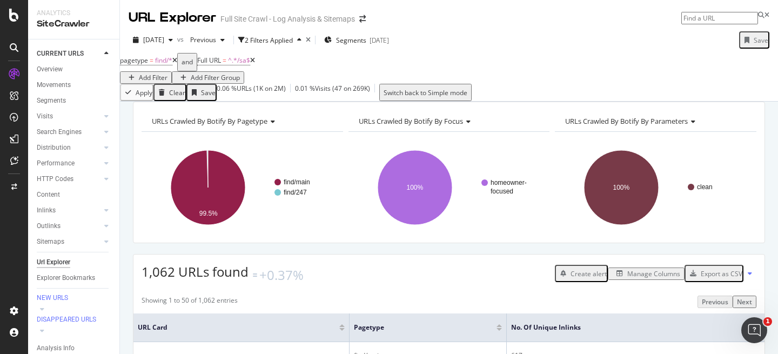
click at [710, 278] on div "Export as CSV" at bounding box center [722, 273] width 42 height 9
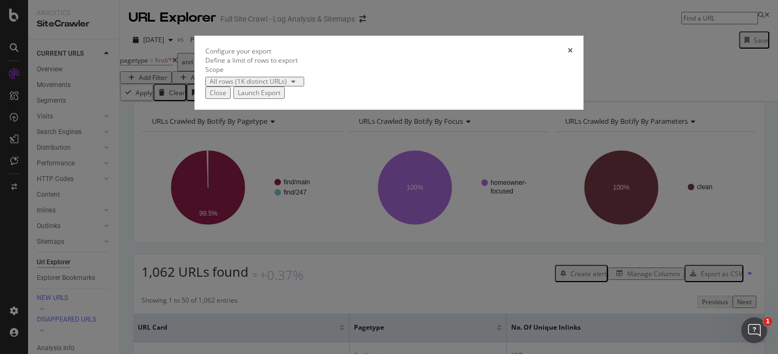
click at [281, 97] on div "Launch Export" at bounding box center [259, 92] width 43 height 9
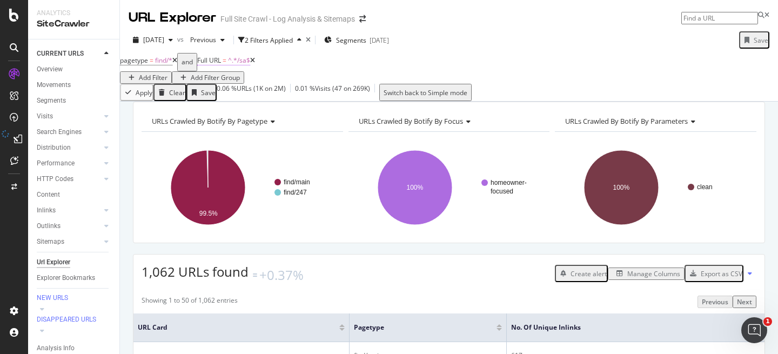
click at [226, 65] on span "=" at bounding box center [225, 60] width 4 height 9
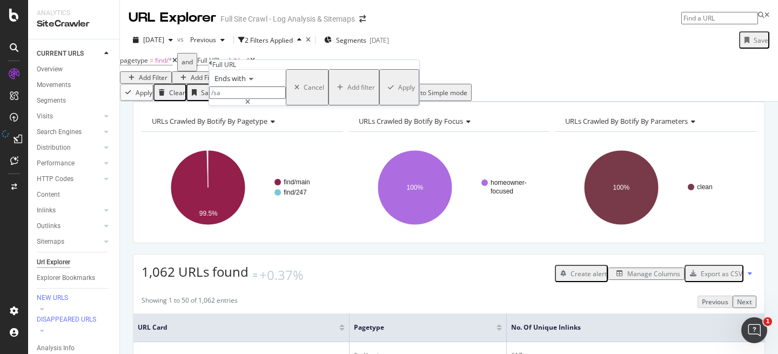
click at [265, 99] on input "/sa" at bounding box center [247, 92] width 77 height 12
click at [268, 99] on input "/sa" at bounding box center [247, 92] width 77 height 12
type input "/tas"
click at [398, 92] on div "Apply" at bounding box center [406, 87] width 17 height 9
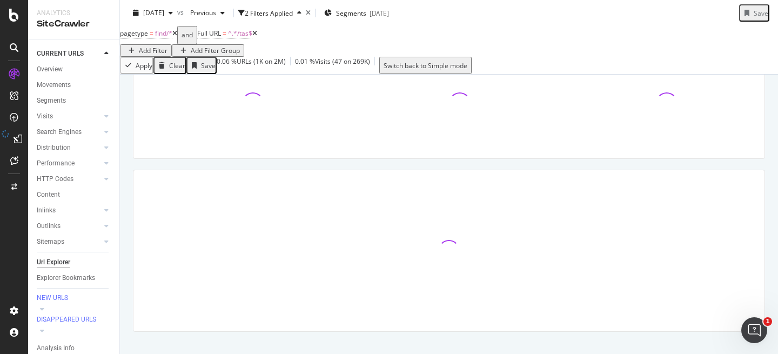
scroll to position [84, 0]
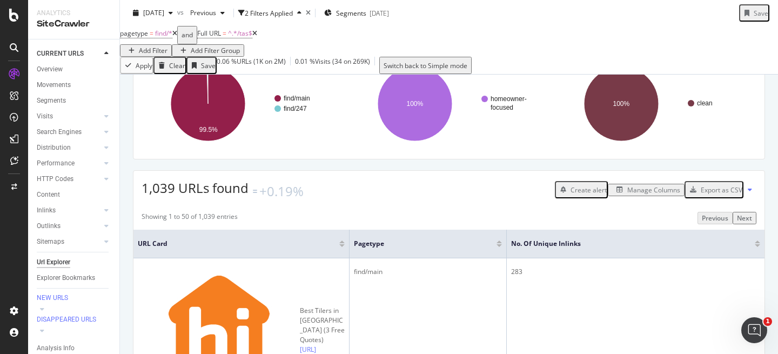
click at [727, 195] on div "Export as CSV" at bounding box center [722, 189] width 42 height 9
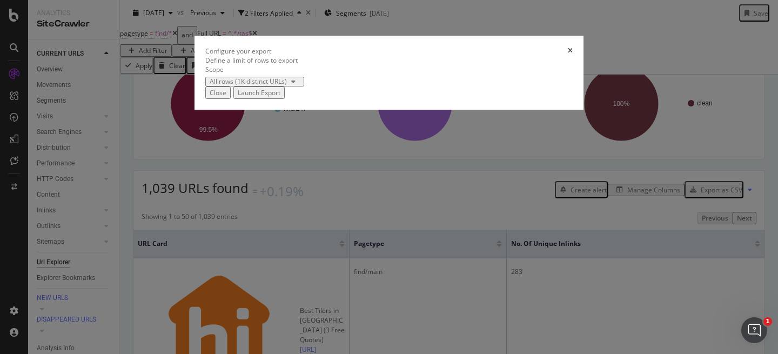
click at [281, 97] on div "Launch Export" at bounding box center [259, 92] width 43 height 9
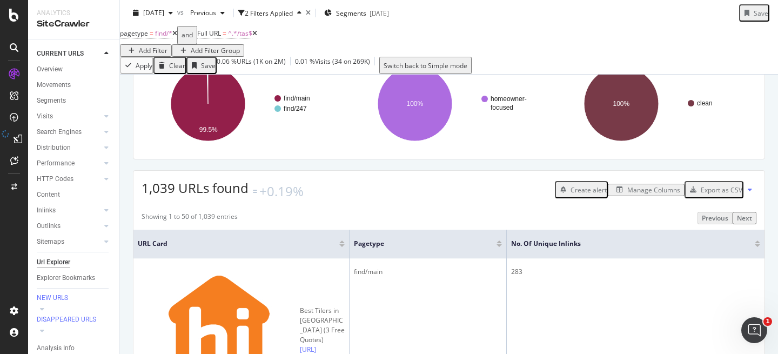
click at [732, 195] on div "Export as CSV" at bounding box center [722, 189] width 42 height 9
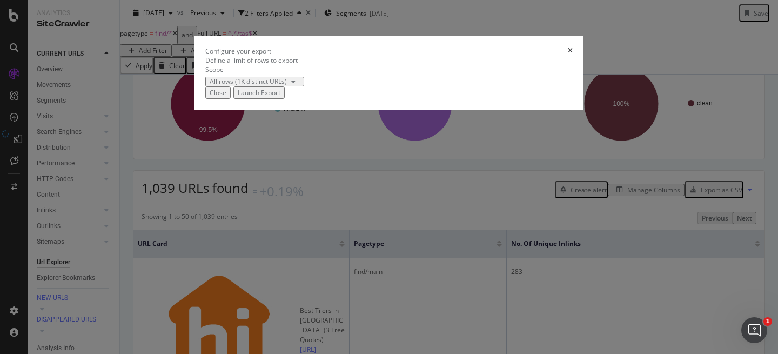
click at [281, 97] on div "Launch Export" at bounding box center [259, 92] width 43 height 9
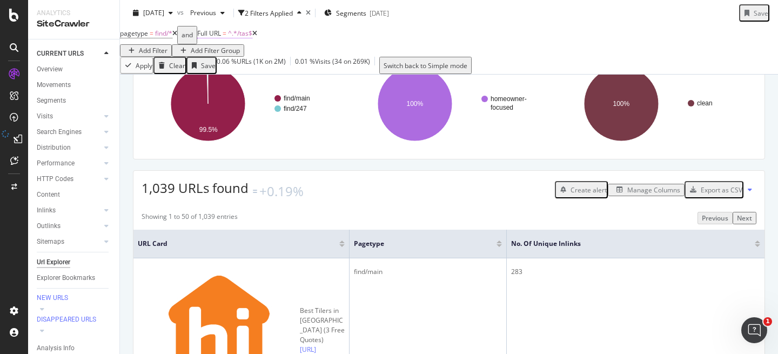
click at [244, 38] on span "^.*/tas$" at bounding box center [240, 33] width 24 height 9
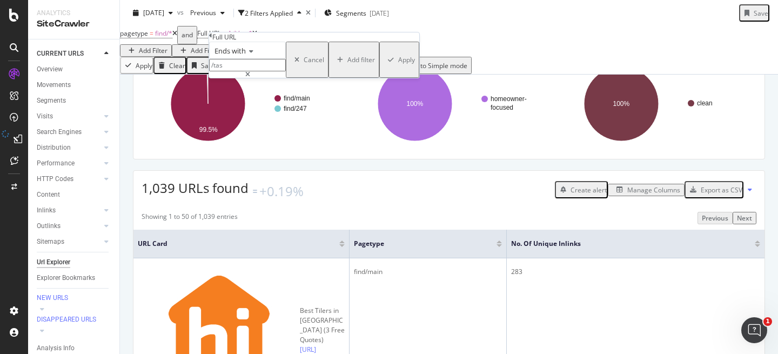
click at [275, 71] on input "/tas" at bounding box center [247, 65] width 77 height 12
click at [267, 71] on input "/tas" at bounding box center [247, 65] width 77 height 12
type input "/wa"
click at [332, 78] on div "Ends with /wa Cancel Add filter Apply" at bounding box center [314, 60] width 210 height 36
click at [398, 64] on div "Apply" at bounding box center [406, 59] width 17 height 9
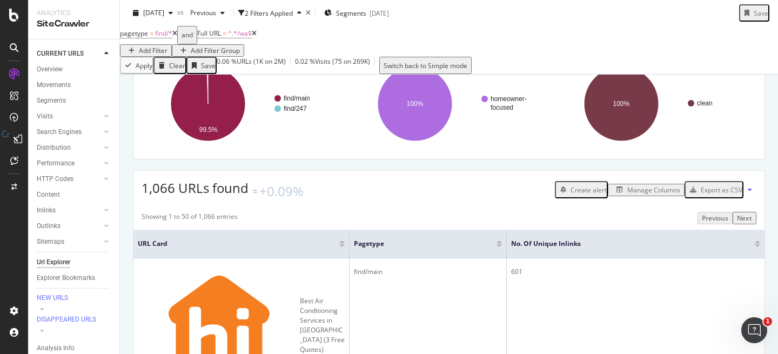
click at [718, 195] on div "Export as CSV" at bounding box center [722, 189] width 42 height 9
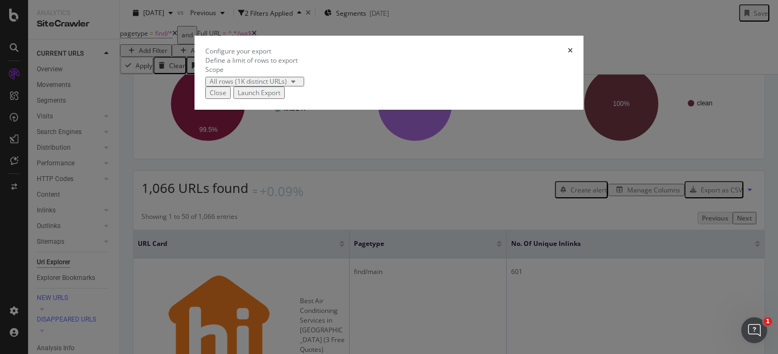
click at [281, 97] on div "Launch Export" at bounding box center [259, 92] width 43 height 9
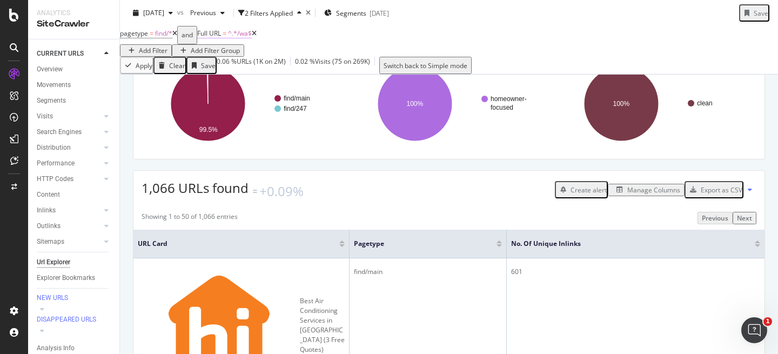
click at [252, 38] on span "^.*/wa$" at bounding box center [240, 33] width 24 height 9
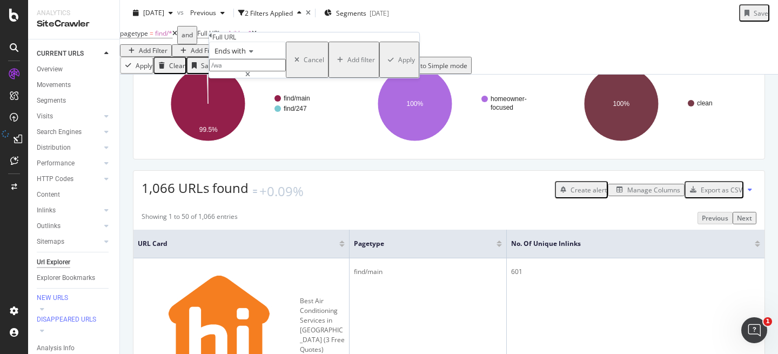
click at [261, 71] on input "/wa" at bounding box center [247, 65] width 77 height 12
click at [274, 71] on input "/wa" at bounding box center [247, 65] width 77 height 12
type input "/vic"
click at [398, 64] on div "Apply" at bounding box center [406, 59] width 17 height 9
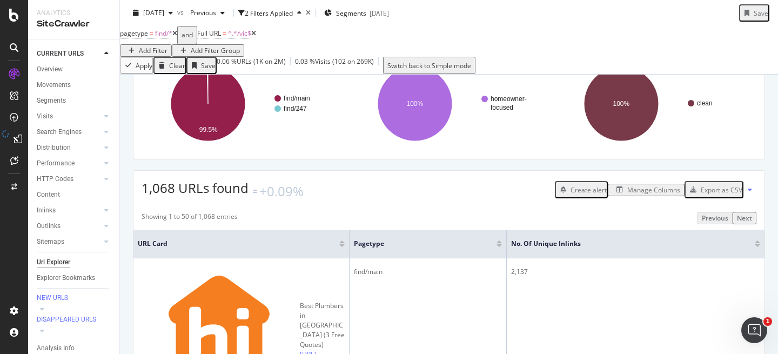
click at [732, 198] on button "Export as CSV" at bounding box center [714, 189] width 59 height 17
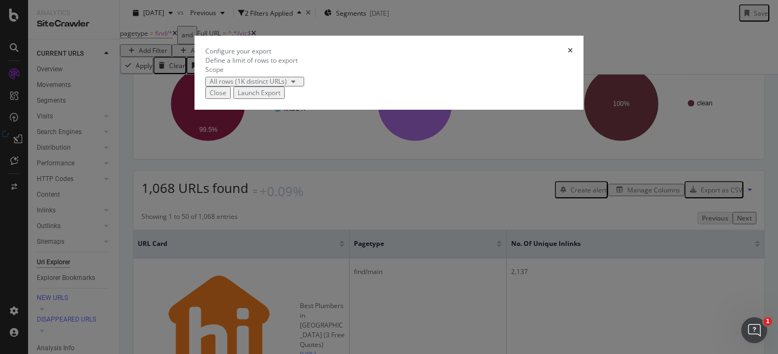
click at [281, 97] on div "Launch Export" at bounding box center [259, 92] width 43 height 9
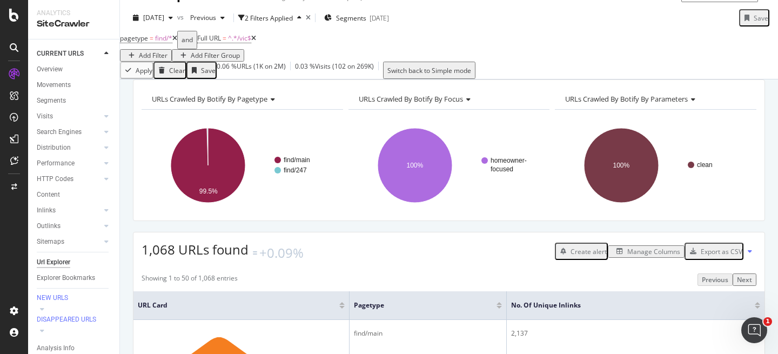
scroll to position [9, 0]
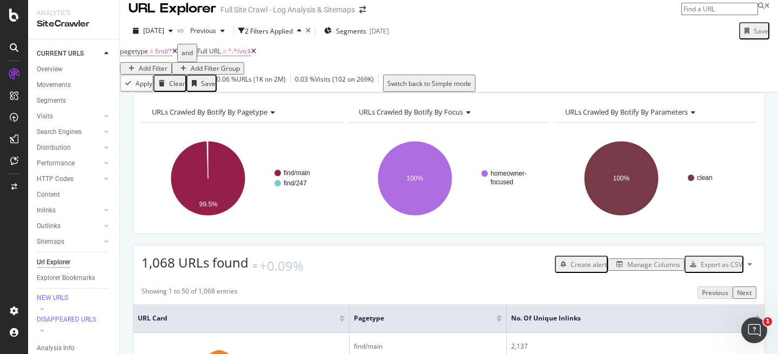
click at [656, 269] on div "Manage Columns" at bounding box center [654, 264] width 53 height 9
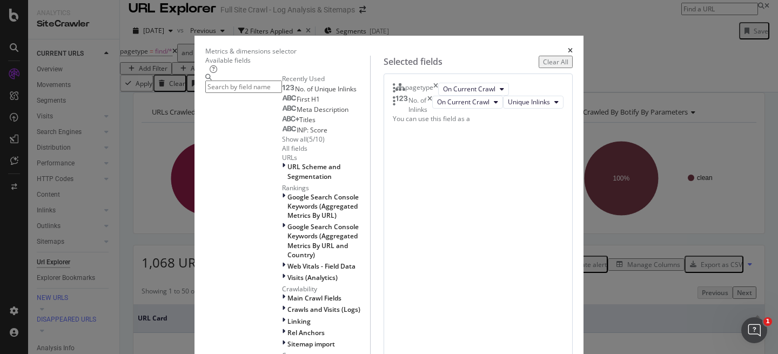
click at [282, 93] on input "modal" at bounding box center [243, 87] width 77 height 12
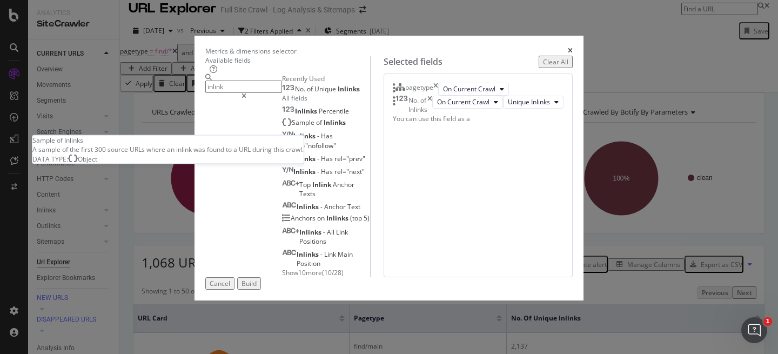
scroll to position [49, 0]
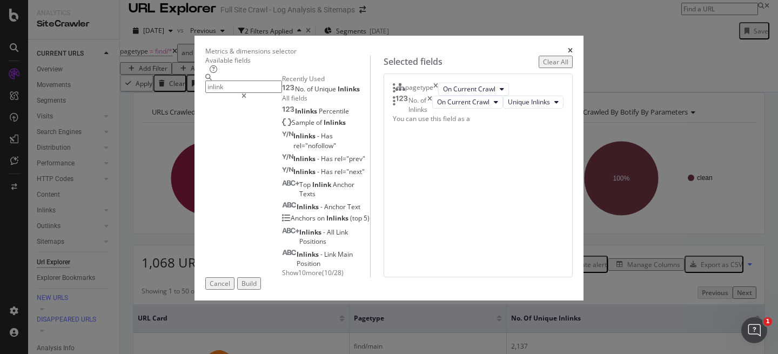
type input "inlink"
click at [282, 274] on span "Show 10 more" at bounding box center [302, 272] width 40 height 9
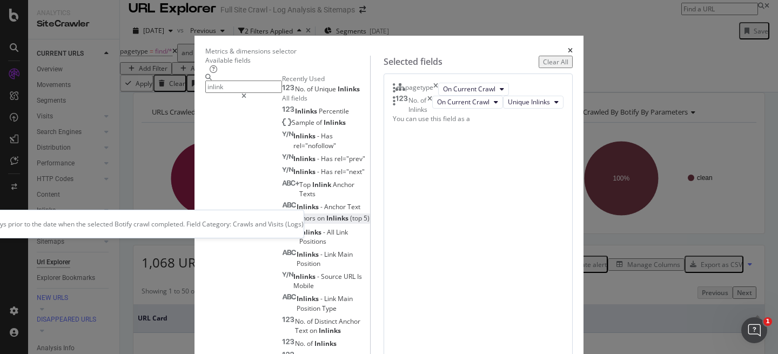
scroll to position [180, 0]
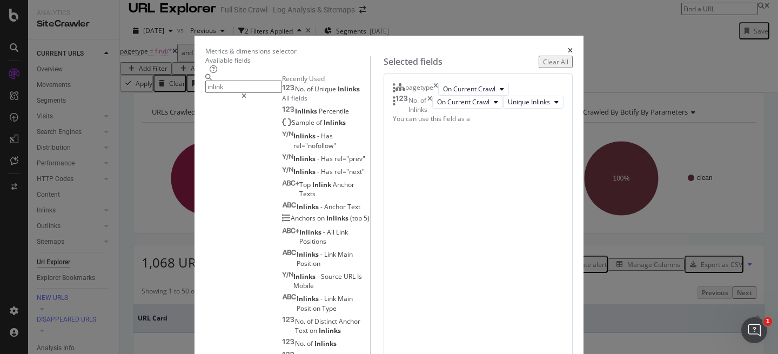
click at [705, 231] on div "Metrics & dimensions selector Available fields inlink Recently Used No. of Uniq…" at bounding box center [389, 177] width 778 height 354
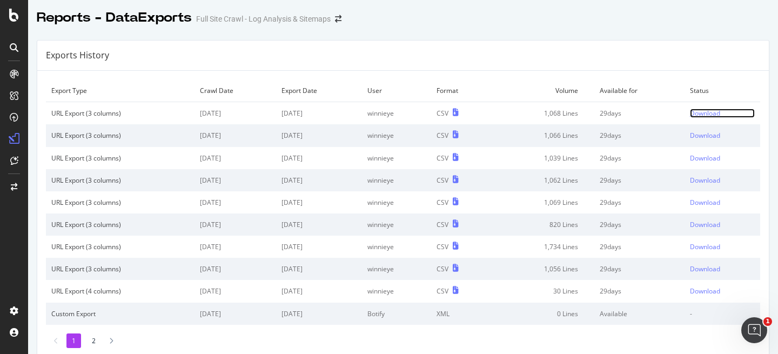
click at [714, 115] on div "Download" at bounding box center [705, 113] width 30 height 9
click at [714, 135] on div "Download" at bounding box center [705, 135] width 30 height 9
click at [715, 156] on div "Download" at bounding box center [705, 158] width 30 height 9
click at [715, 179] on div "Download" at bounding box center [705, 180] width 30 height 9
click at [709, 201] on div "Download" at bounding box center [705, 202] width 30 height 9
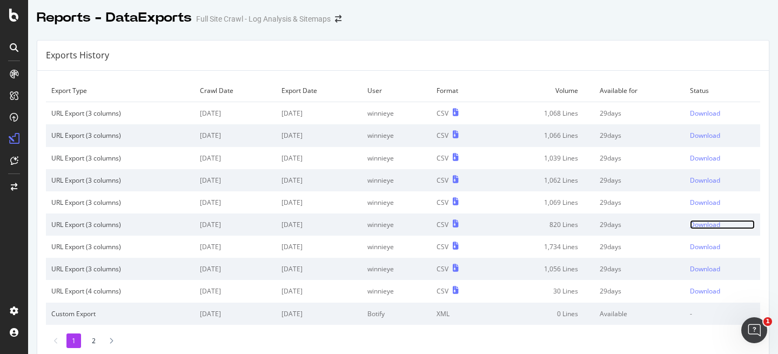
click at [701, 228] on div "Download" at bounding box center [705, 224] width 30 height 9
click at [705, 246] on div "Download" at bounding box center [705, 246] width 30 height 9
click at [708, 271] on div "Download" at bounding box center [705, 268] width 30 height 9
